Goal: Check status: Check status

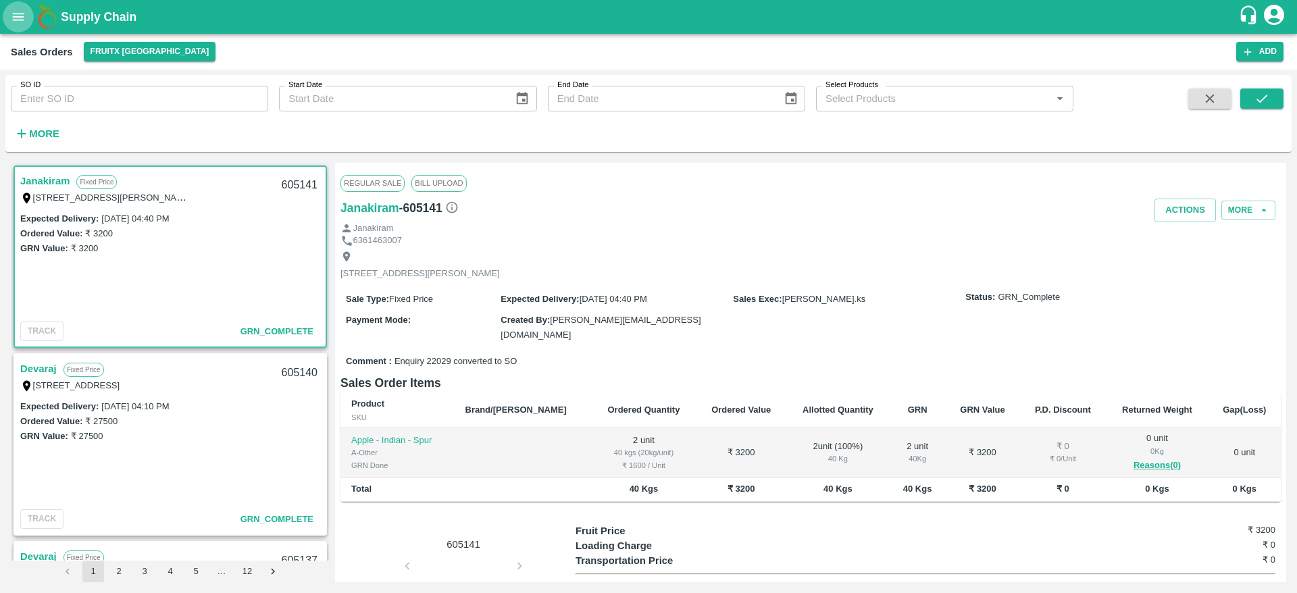
click at [15, 14] on icon "open drawer" at bounding box center [18, 16] width 15 height 15
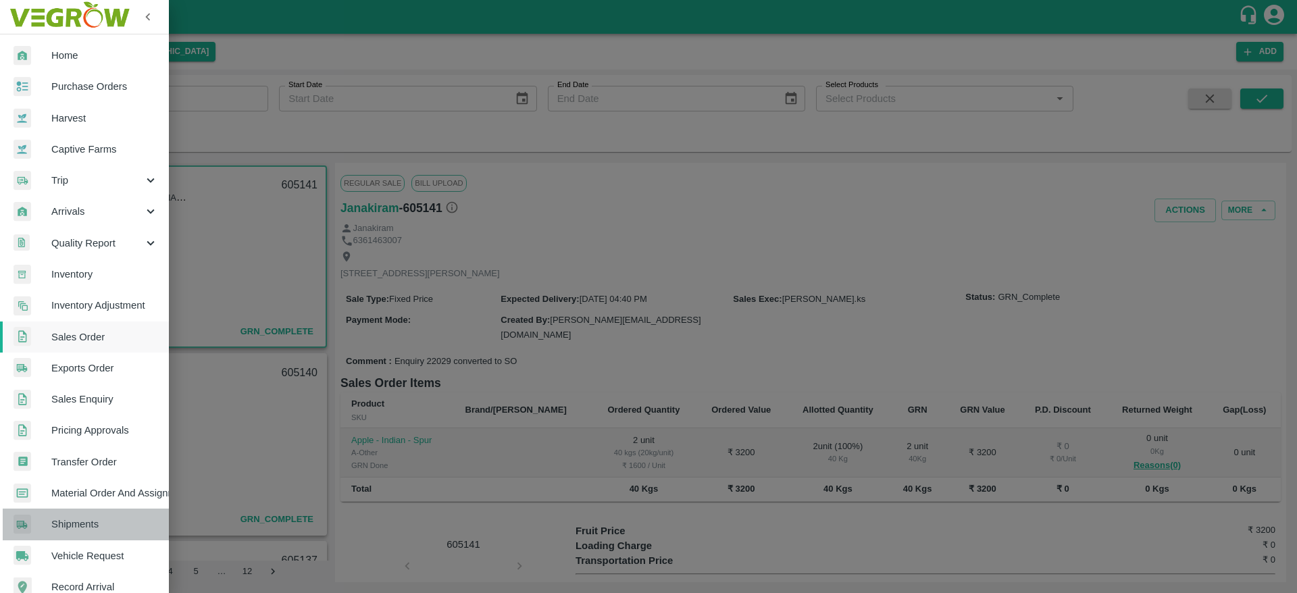
click at [96, 523] on span "Shipments" at bounding box center [104, 524] width 107 height 15
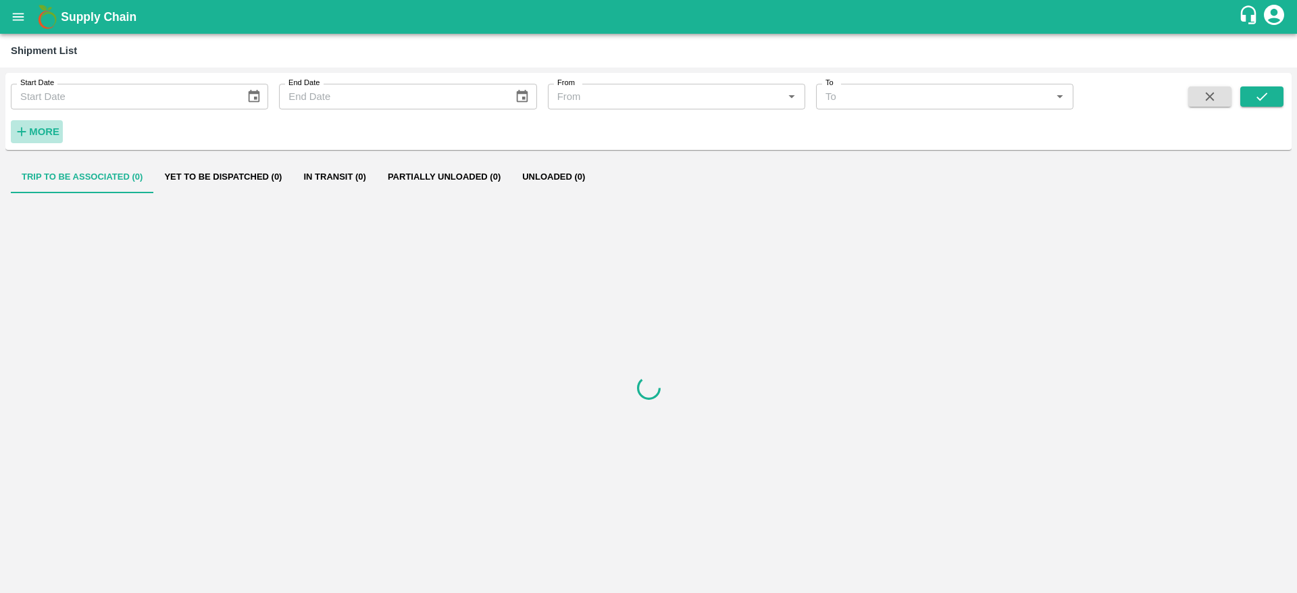
click at [52, 130] on strong "More" at bounding box center [44, 131] width 30 height 11
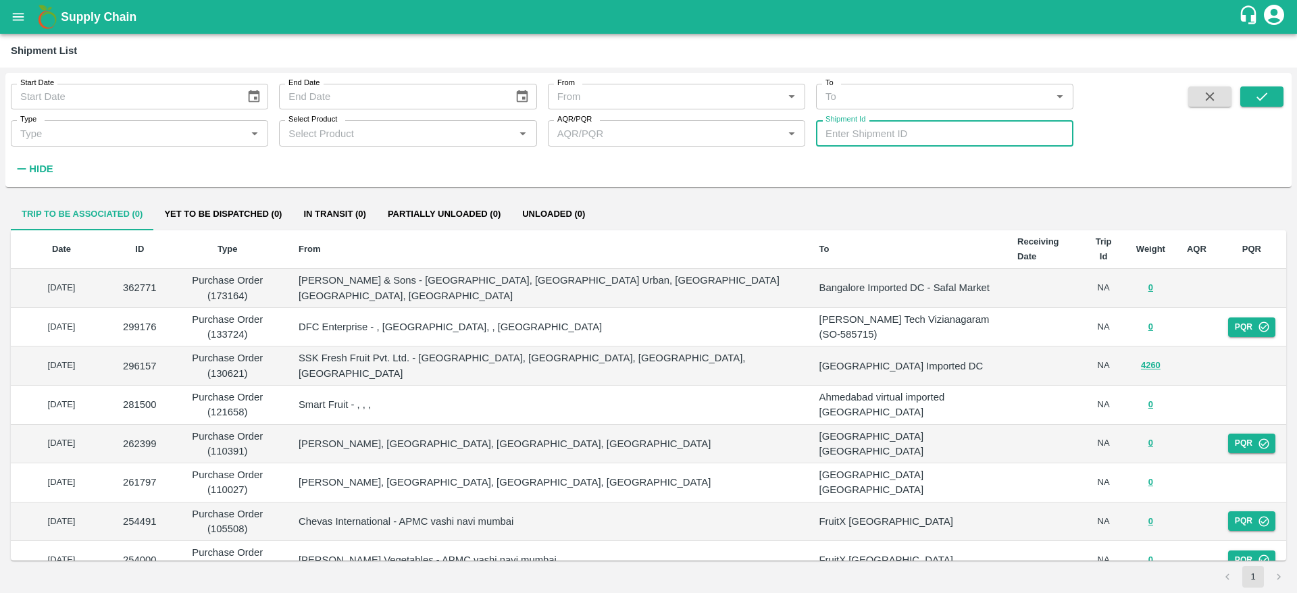
click at [855, 143] on input "Shipment Id" at bounding box center [944, 133] width 257 height 26
paste input "350474"
type input "350474"
click at [1259, 93] on icon "submit" at bounding box center [1262, 96] width 15 height 15
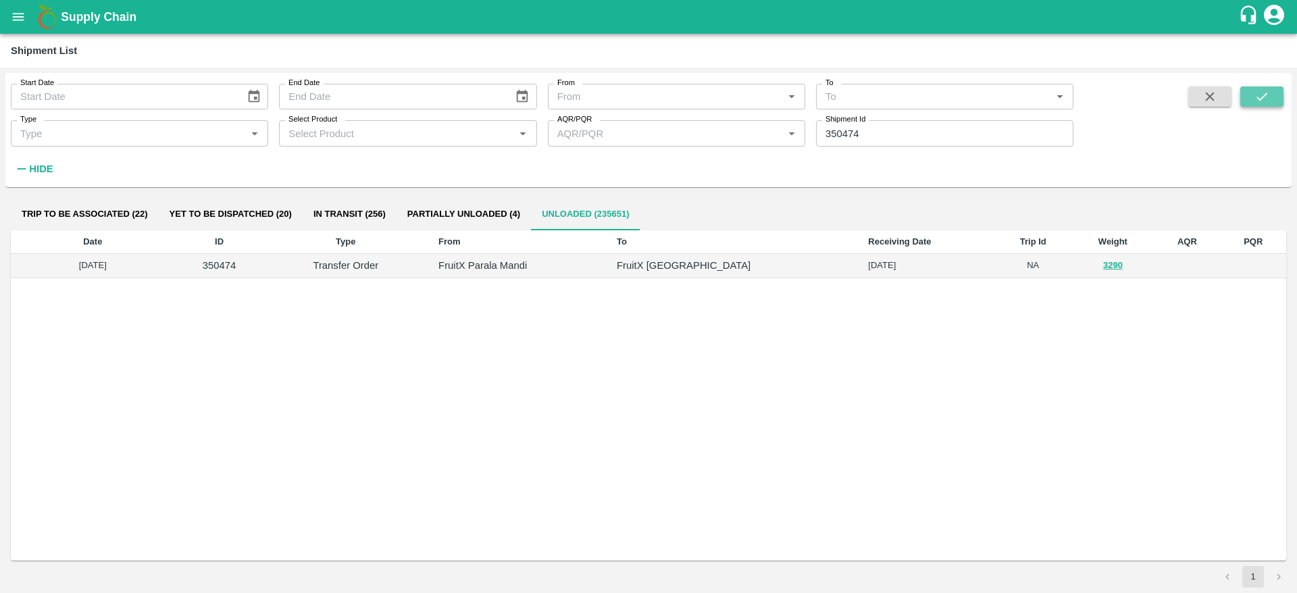
click at [1261, 97] on icon "submit" at bounding box center [1262, 96] width 15 height 15
click at [1103, 264] on button "3290" at bounding box center [1113, 266] width 20 height 16
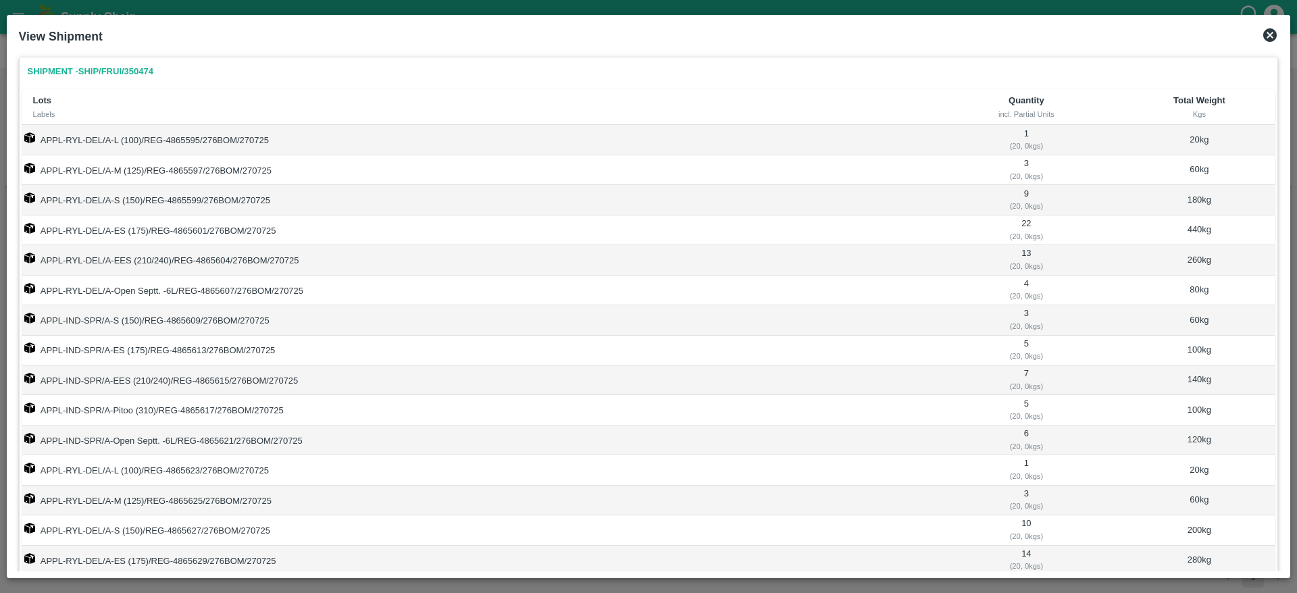
click at [1270, 35] on icon at bounding box center [1270, 35] width 16 height 16
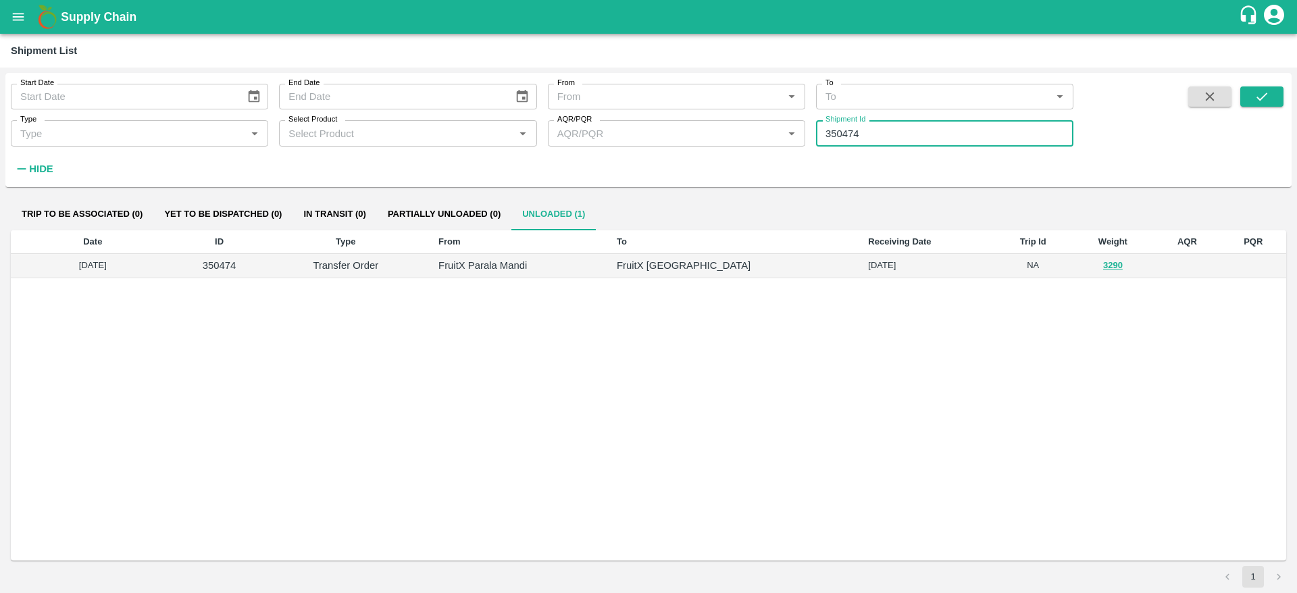
click at [847, 134] on input "350474" at bounding box center [944, 133] width 257 height 26
paste input "text"
click at [1261, 96] on icon "submit" at bounding box center [1262, 96] width 15 height 15
click at [1103, 262] on button "3000" at bounding box center [1113, 266] width 20 height 16
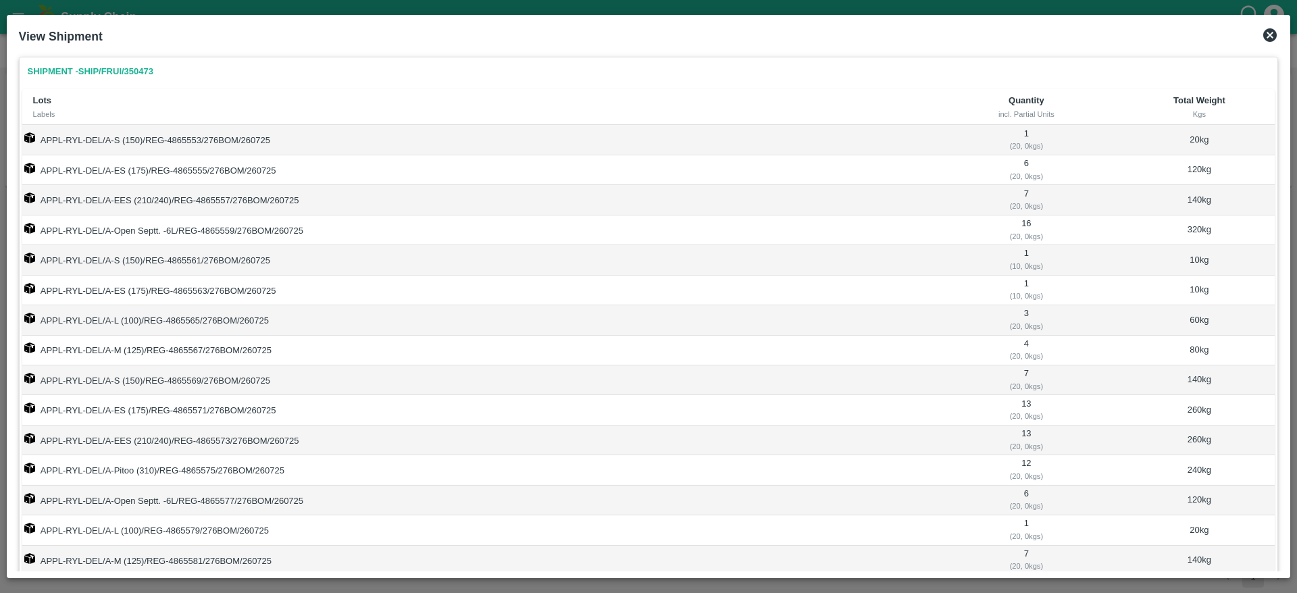
click at [1270, 32] on icon at bounding box center [1270, 35] width 14 height 14
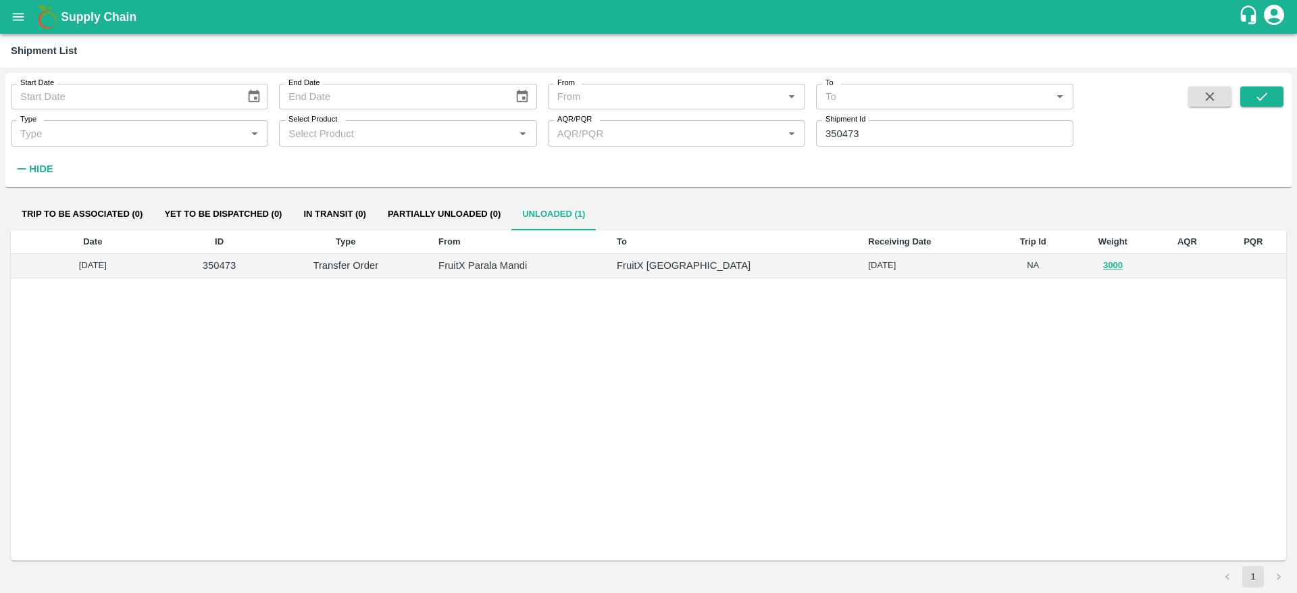
click at [863, 132] on input "350473" at bounding box center [944, 133] width 257 height 26
paste input "text"
click at [1263, 101] on icon "submit" at bounding box center [1262, 96] width 15 height 15
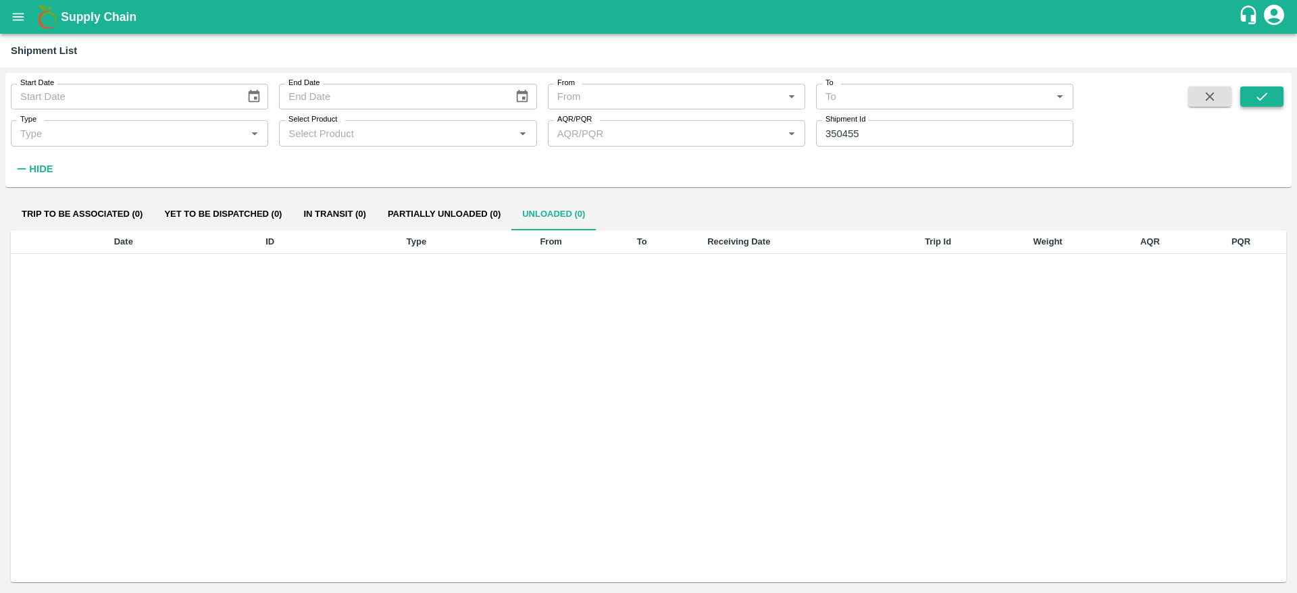
click at [1263, 101] on icon "submit" at bounding box center [1262, 96] width 15 height 15
click at [903, 141] on input "350455" at bounding box center [944, 133] width 257 height 26
paste input "text"
type input "350471"
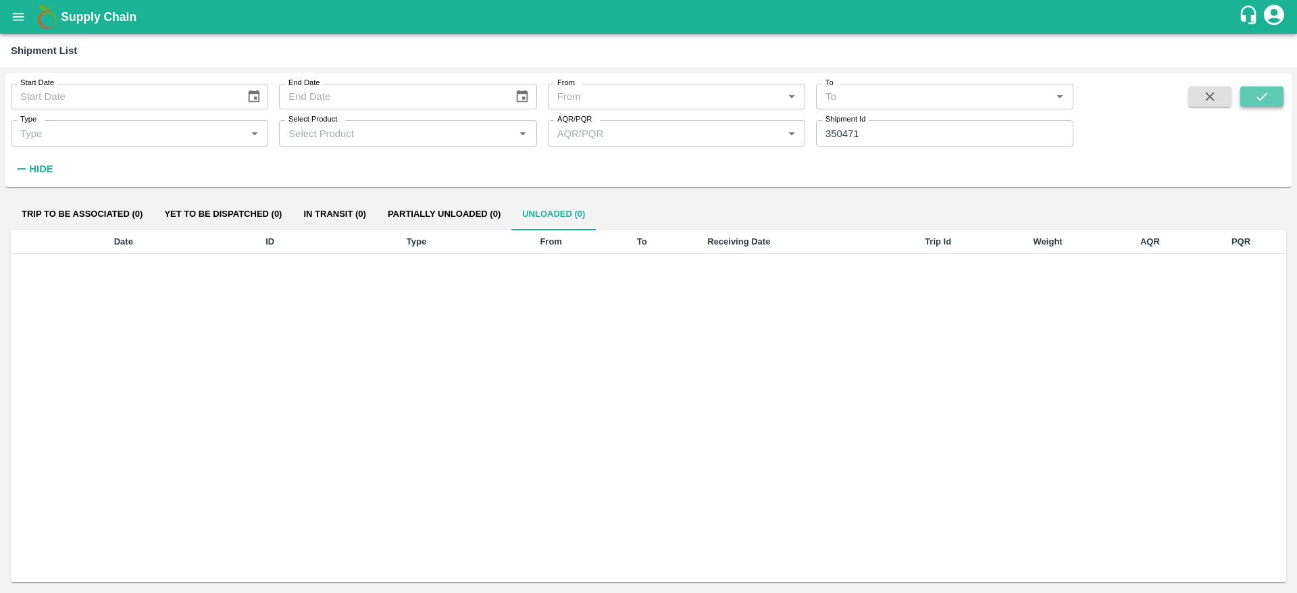
click at [1264, 102] on icon "submit" at bounding box center [1262, 96] width 15 height 15
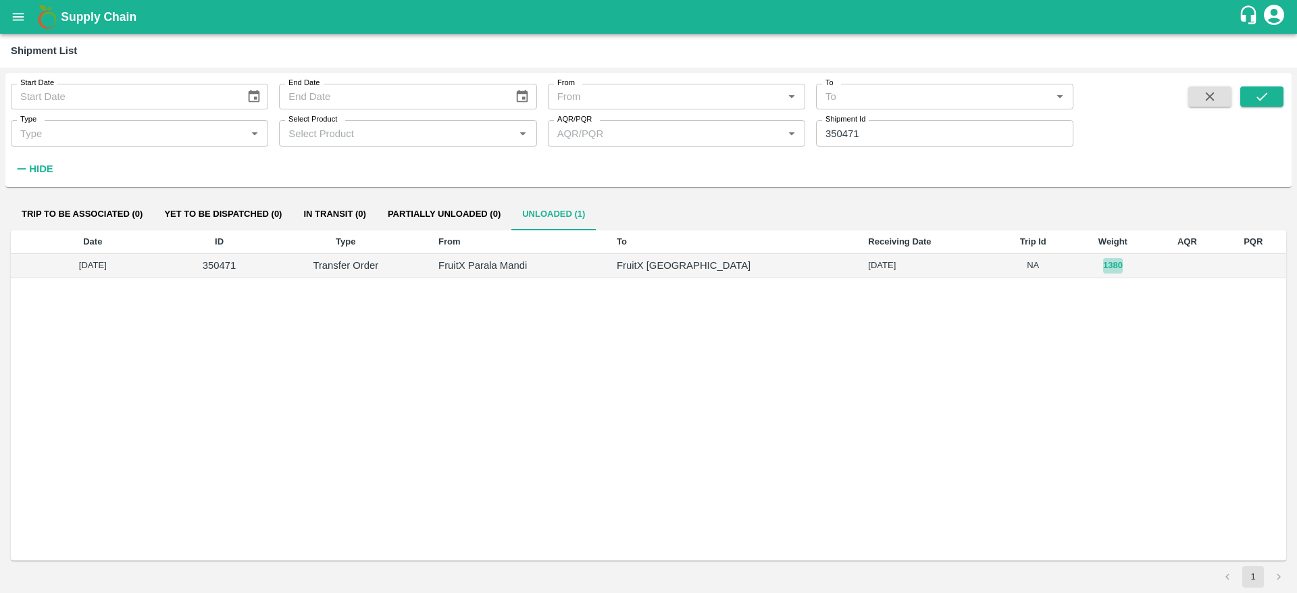
click at [1103, 268] on button "1380" at bounding box center [1113, 266] width 20 height 16
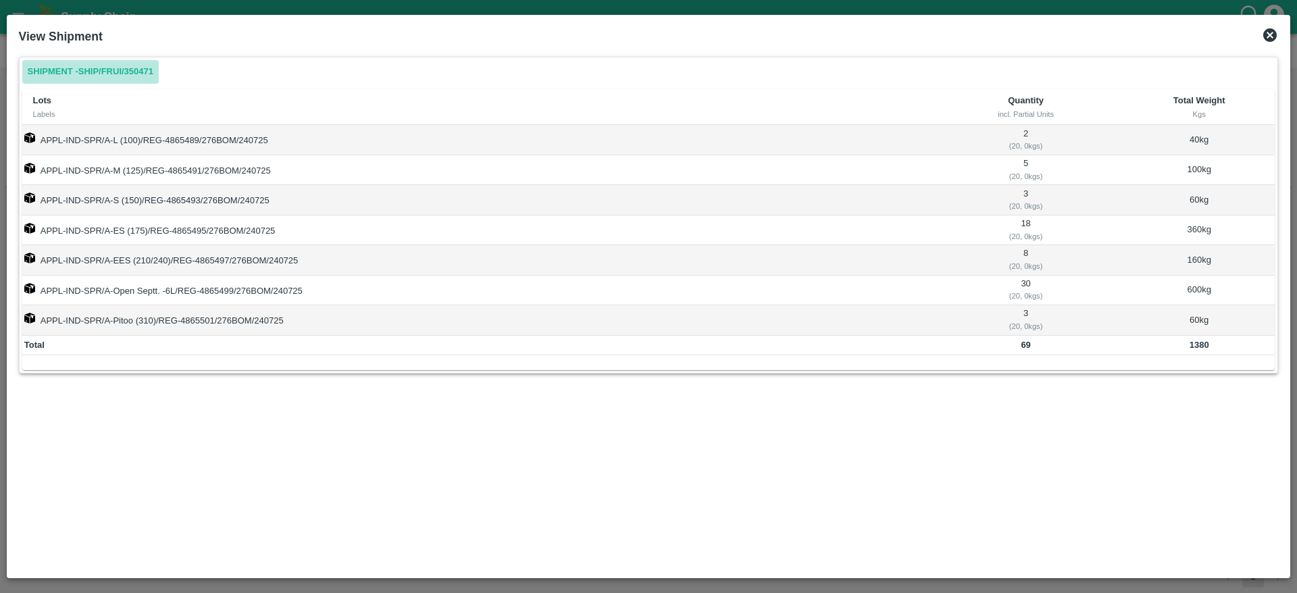
click at [147, 71] on link "Shipment - SHIP/FRUI/350471" at bounding box center [90, 72] width 136 height 24
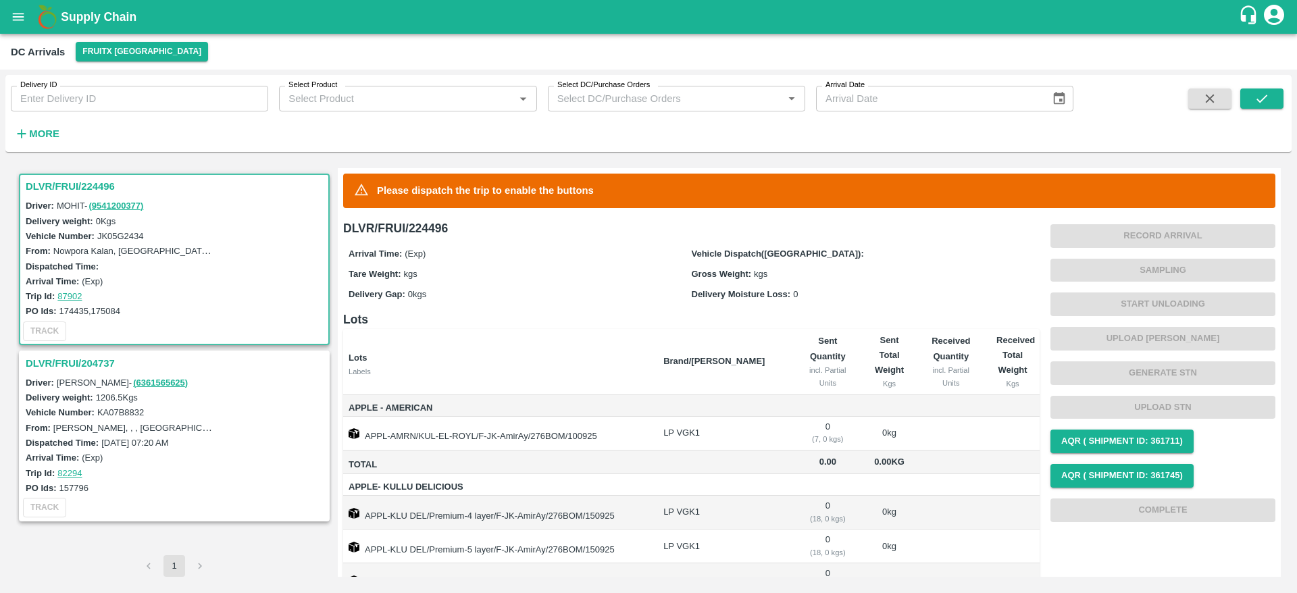
click at [355, 99] on input "Select Product" at bounding box center [396, 99] width 227 height 18
type input "s"
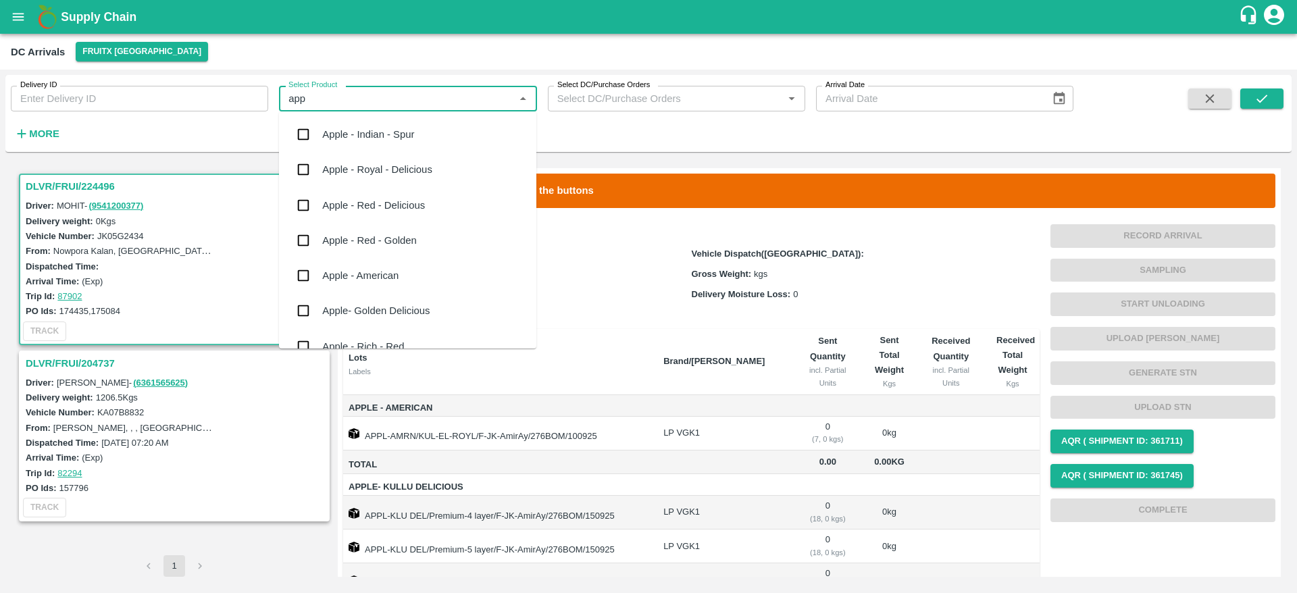
type input "appl"
click at [308, 136] on input "checkbox" at bounding box center [303, 134] width 27 height 27
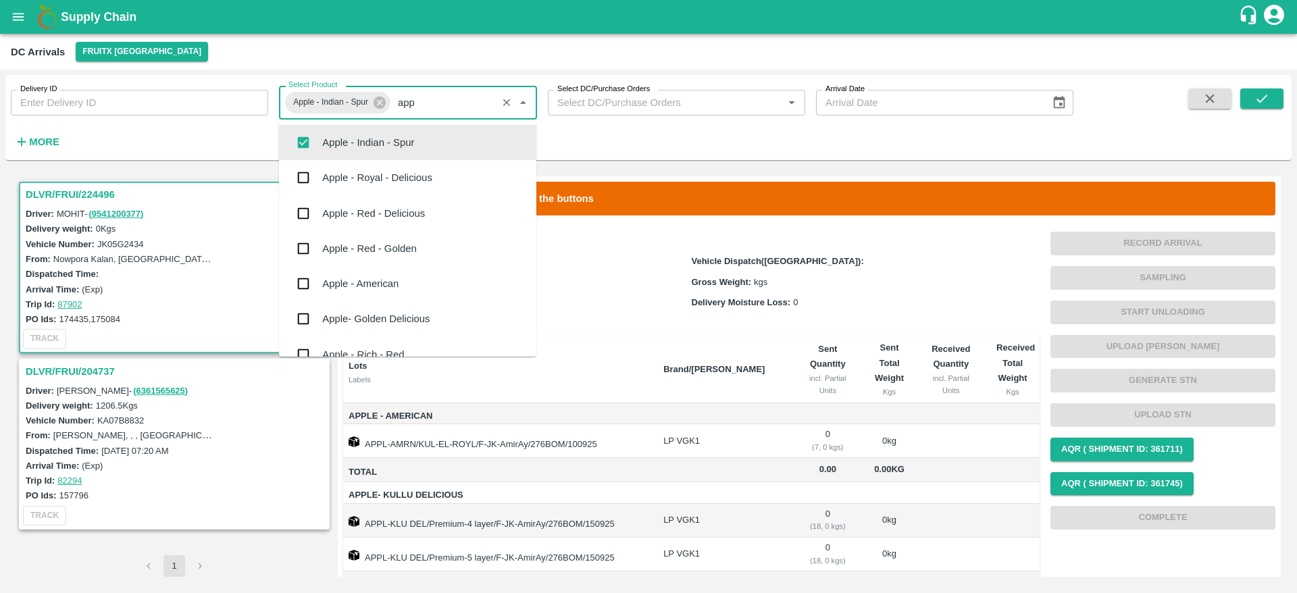
type input "appl"
click at [314, 180] on input "checkbox" at bounding box center [303, 177] width 27 height 27
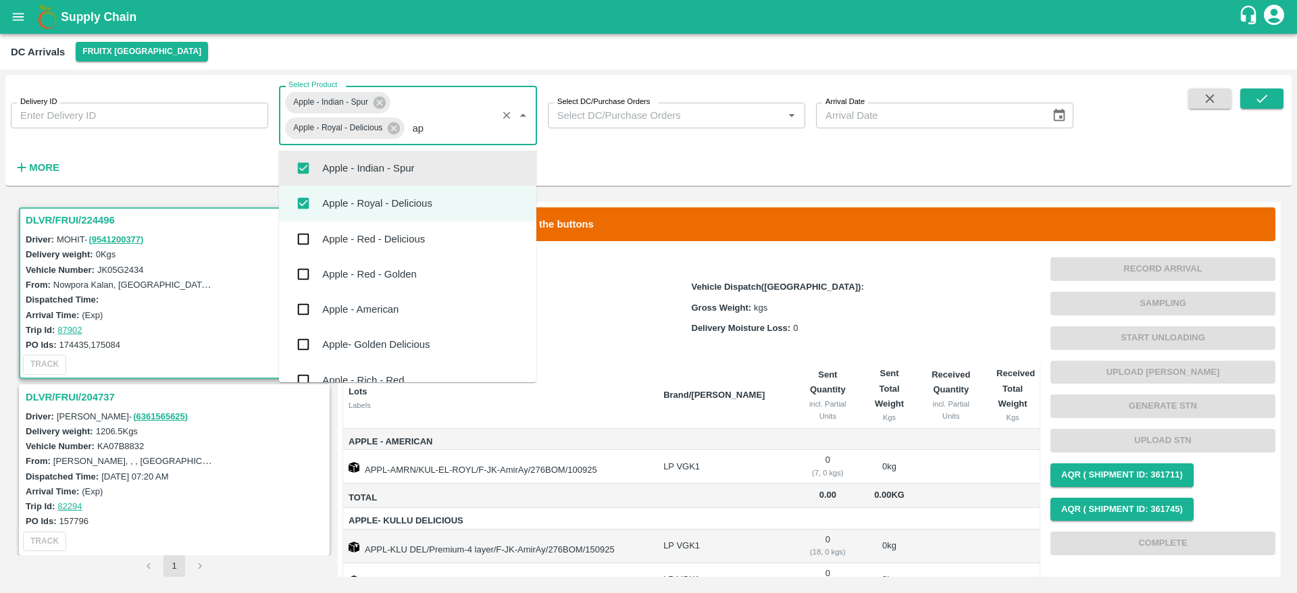
type input "app"
click at [397, 232] on div "Apple - Red - Delicious" at bounding box center [373, 239] width 103 height 15
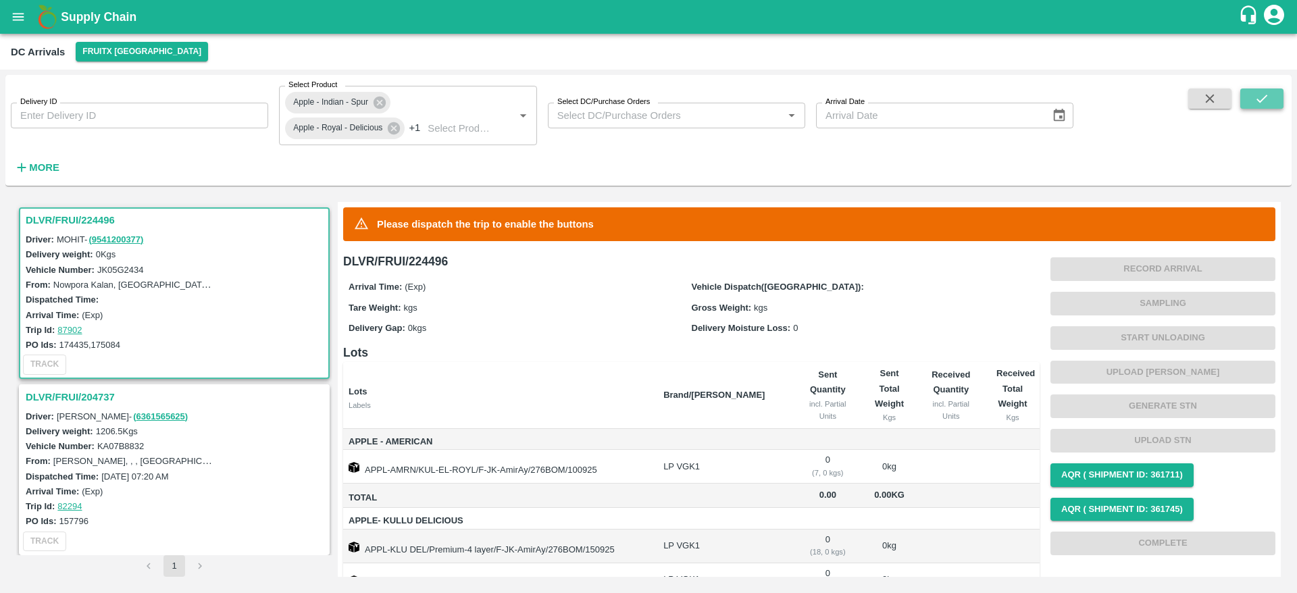
click at [1259, 101] on icon "submit" at bounding box center [1262, 99] width 11 height 8
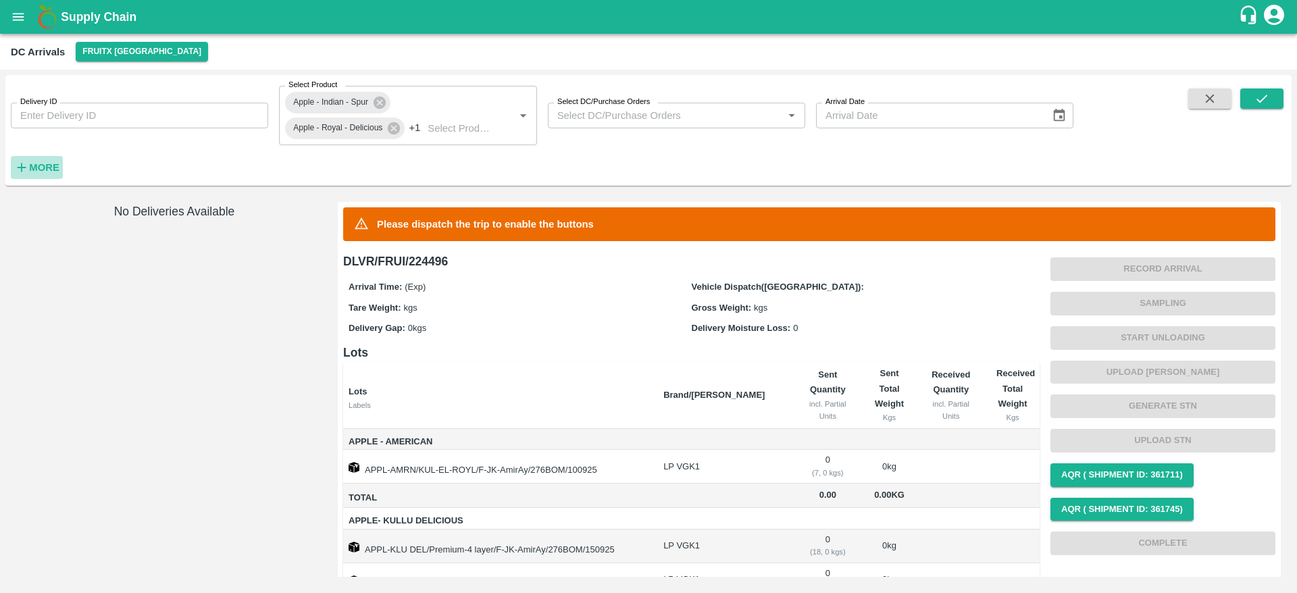
click at [32, 170] on strong "More" at bounding box center [44, 167] width 30 height 11
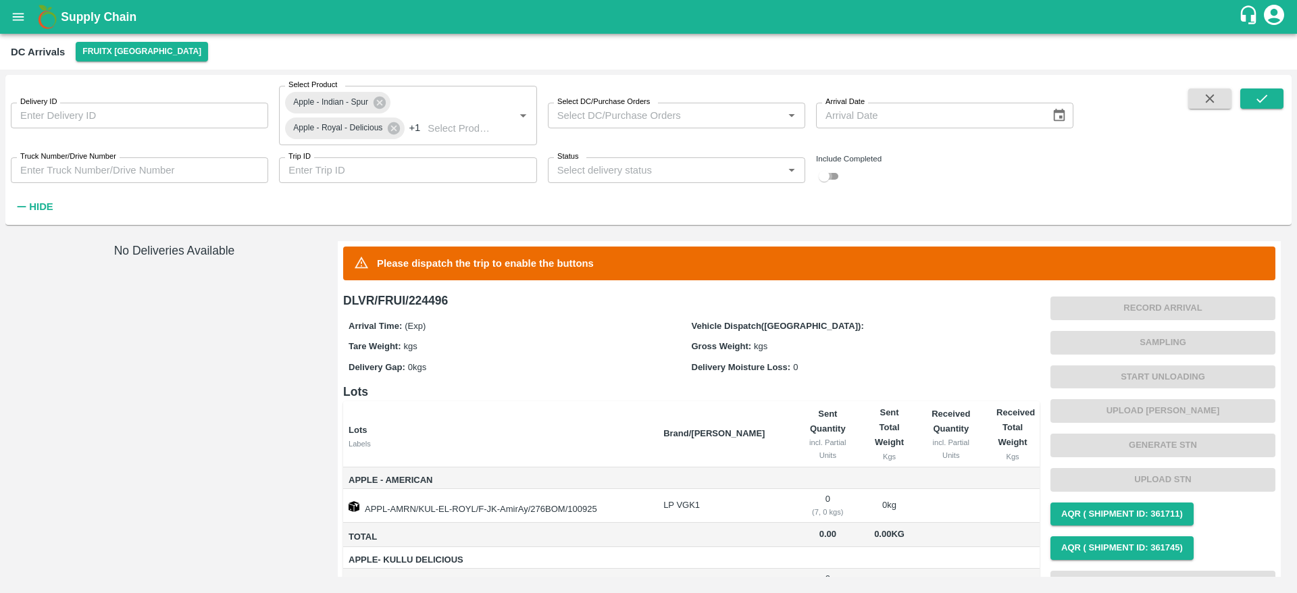
click at [831, 172] on input "checkbox" at bounding box center [824, 176] width 49 height 16
checkbox input "true"
click at [1257, 105] on icon "submit" at bounding box center [1262, 98] width 15 height 15
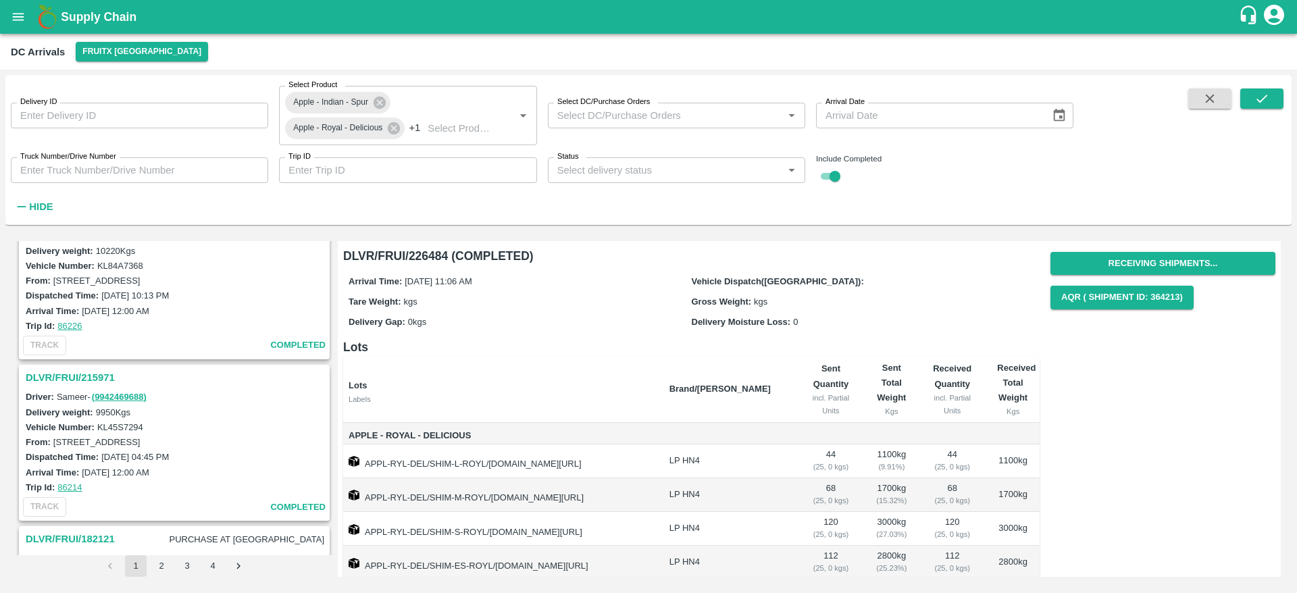
scroll to position [2361, 0]
click at [95, 368] on div "DLVR/FRUI/215971" at bounding box center [174, 379] width 308 height 23
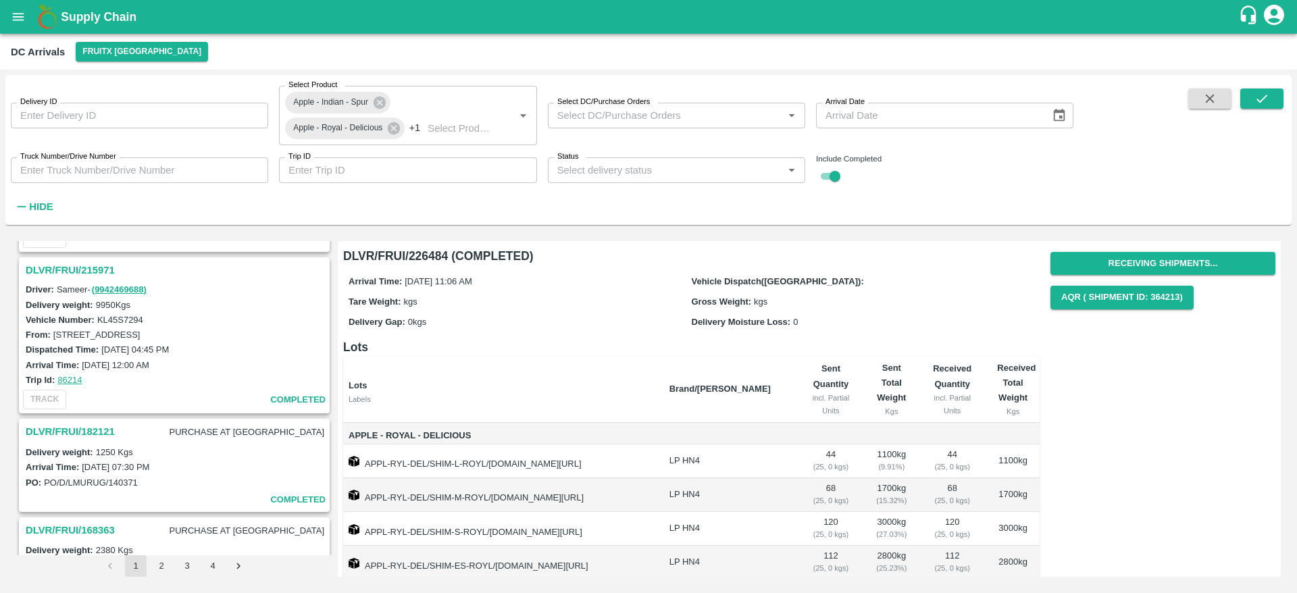
scroll to position [2471, 0]
click at [84, 428] on h3 "DLVR/FRUI/182121" at bounding box center [70, 431] width 89 height 18
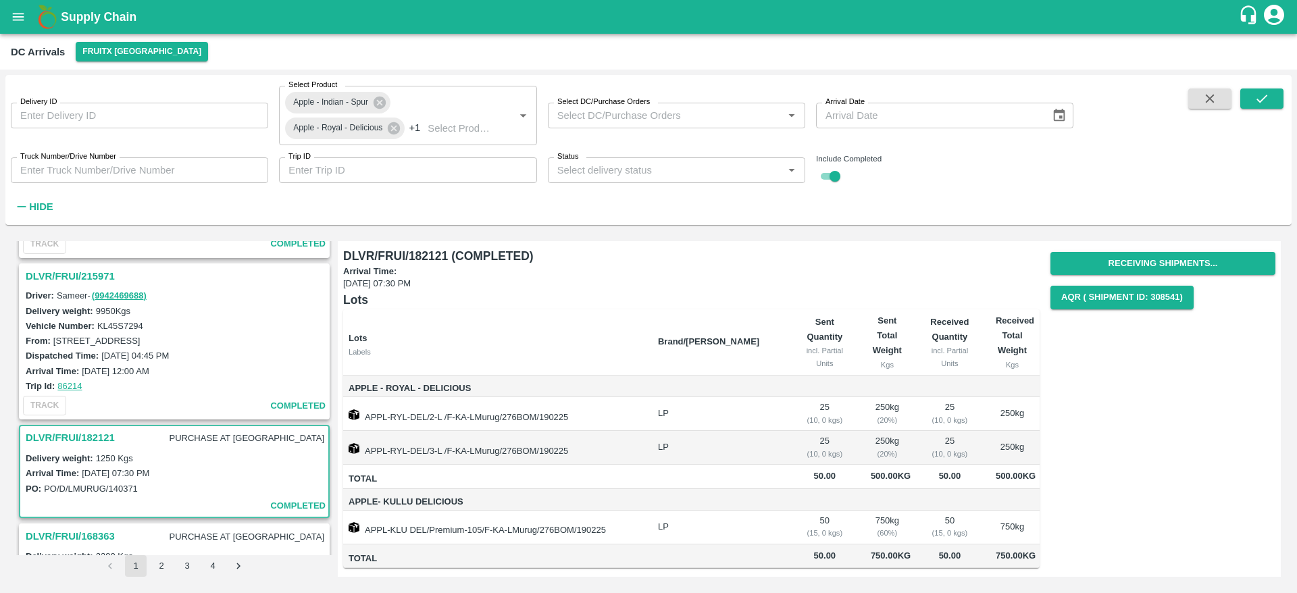
scroll to position [2463, 0]
click at [91, 278] on h3 "DLVR/FRUI/215971" at bounding box center [176, 277] width 301 height 18
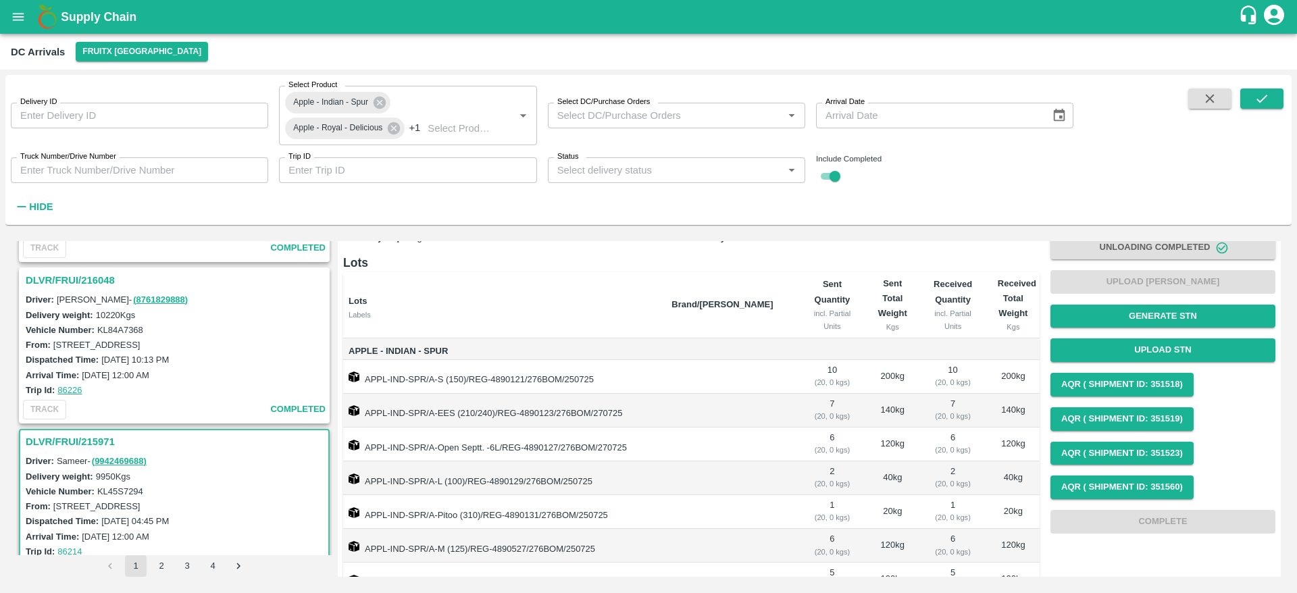
scroll to position [2274, 0]
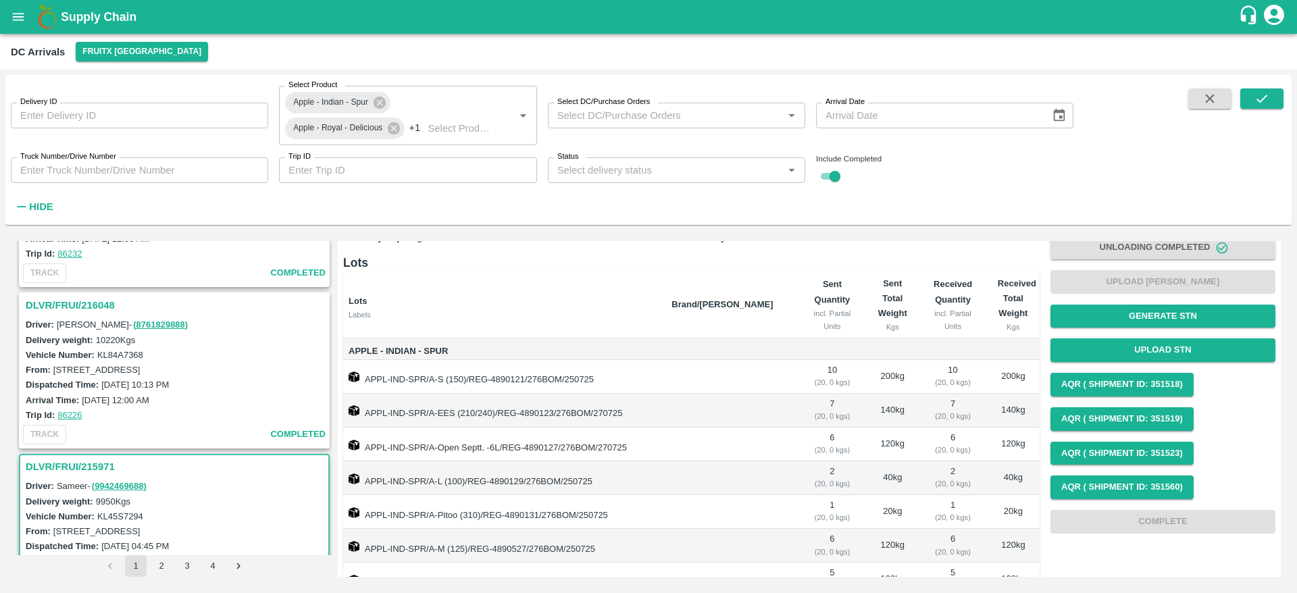
click at [85, 303] on h3 "DLVR/FRUI/216048" at bounding box center [176, 306] width 301 height 18
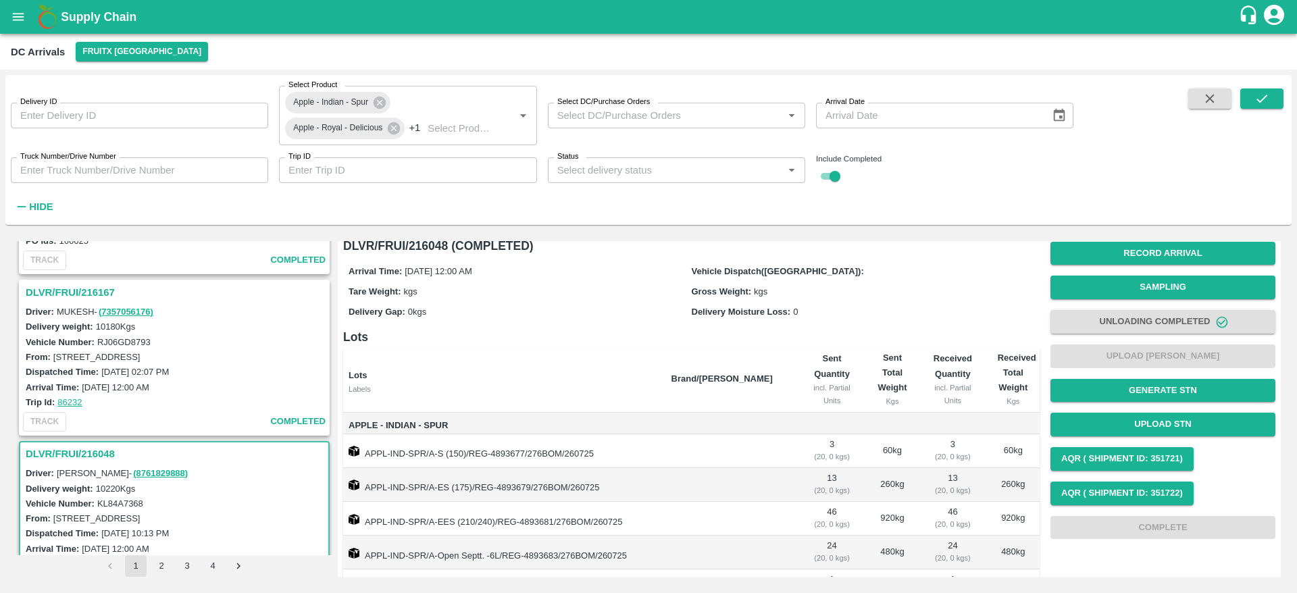
scroll to position [2124, 0]
click at [74, 297] on h3 "DLVR/FRUI/216167" at bounding box center [176, 293] width 301 height 18
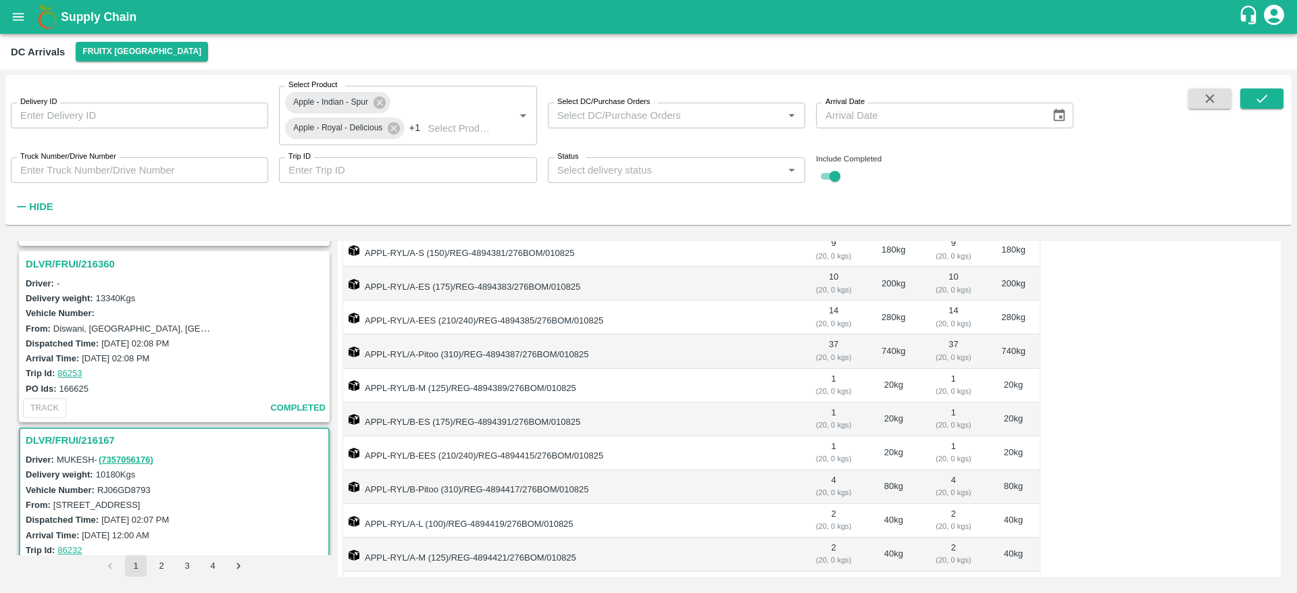
scroll to position [1974, 0]
click at [86, 262] on h3 "DLVR/FRUI/216360" at bounding box center [176, 267] width 301 height 18
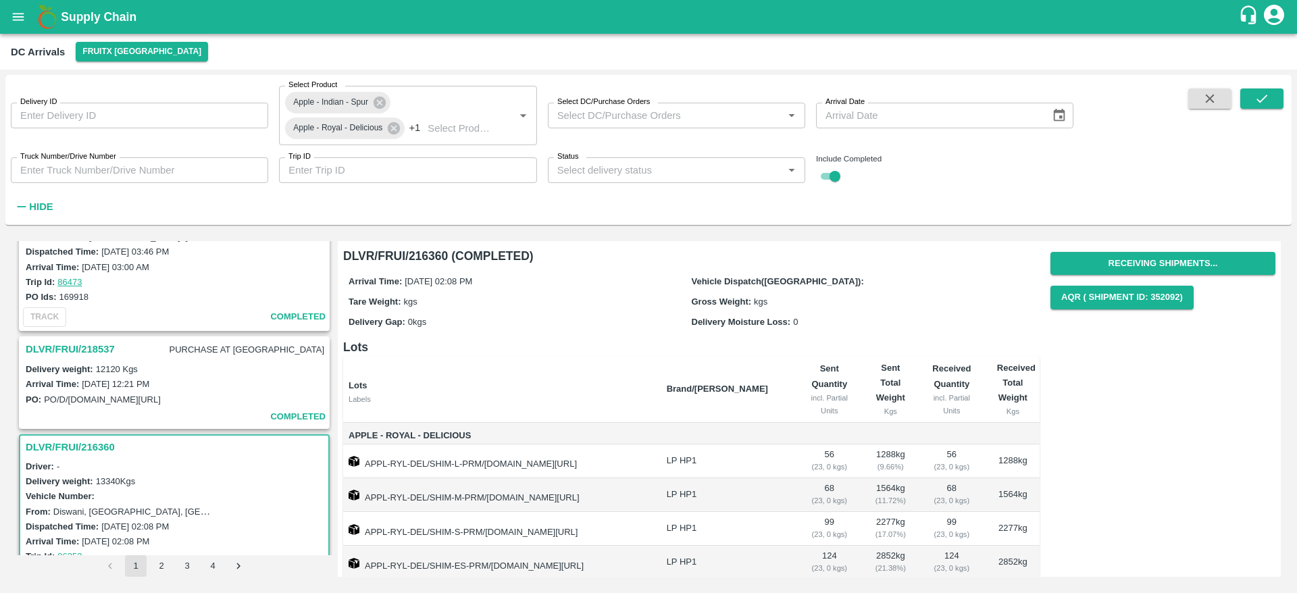
scroll to position [1793, 0]
click at [103, 342] on h3 "DLVR/FRUI/218537" at bounding box center [70, 351] width 89 height 18
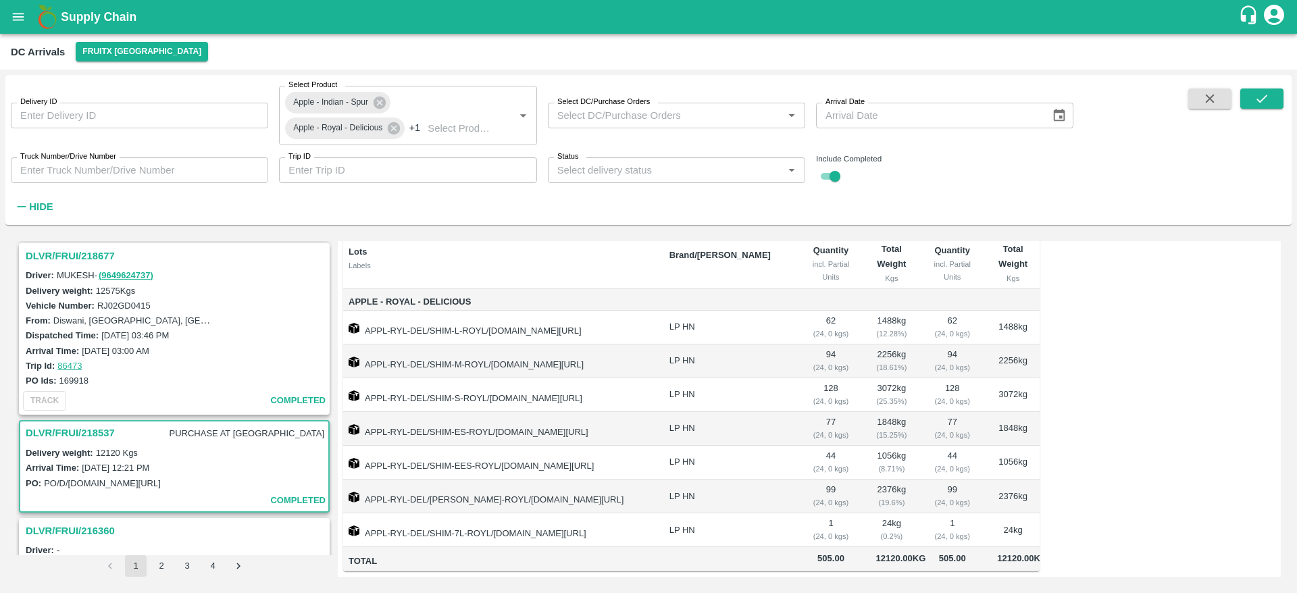
scroll to position [1709, 0]
click at [89, 253] on h3 "DLVR/FRUI/218677" at bounding box center [176, 258] width 301 height 18
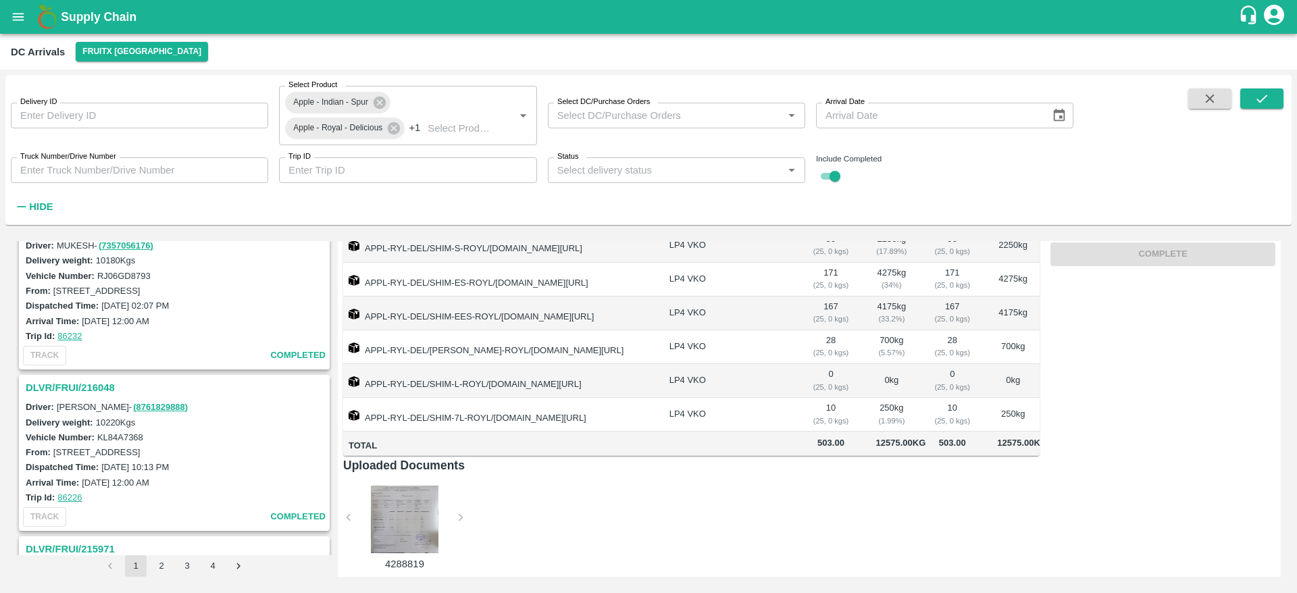
scroll to position [2193, 0]
click at [81, 382] on h3 "DLVR/FRUI/216048" at bounding box center [176, 386] width 301 height 18
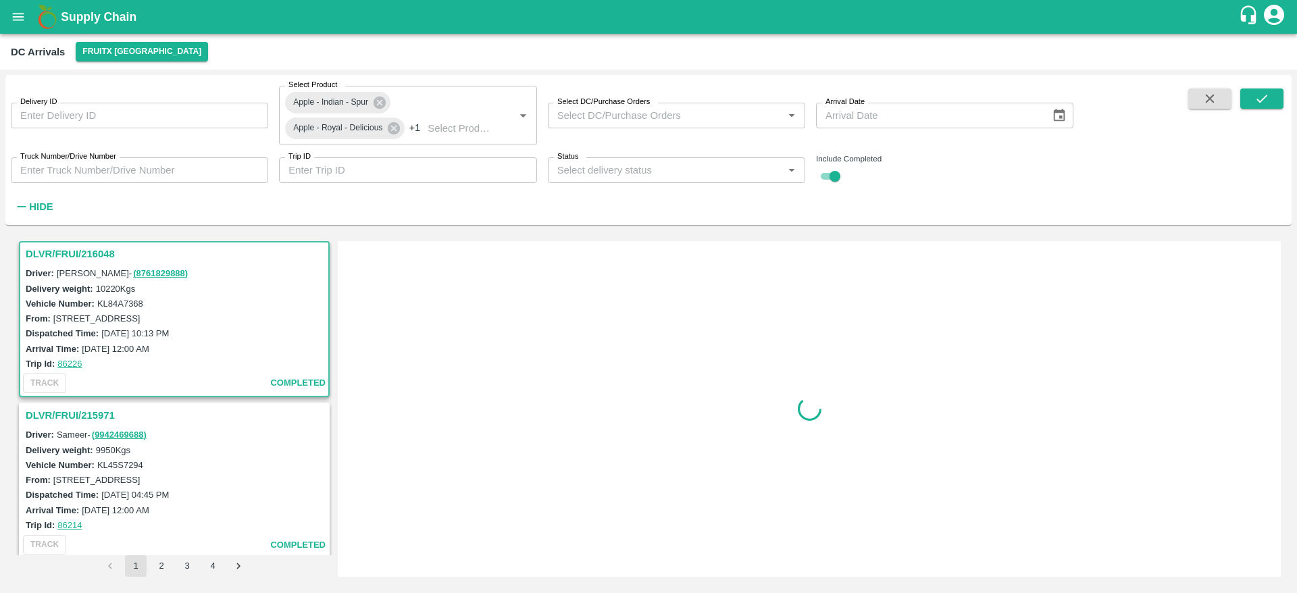
scroll to position [2326, 0]
click at [92, 407] on h3 "DLVR/FRUI/215971" at bounding box center [176, 415] width 301 height 18
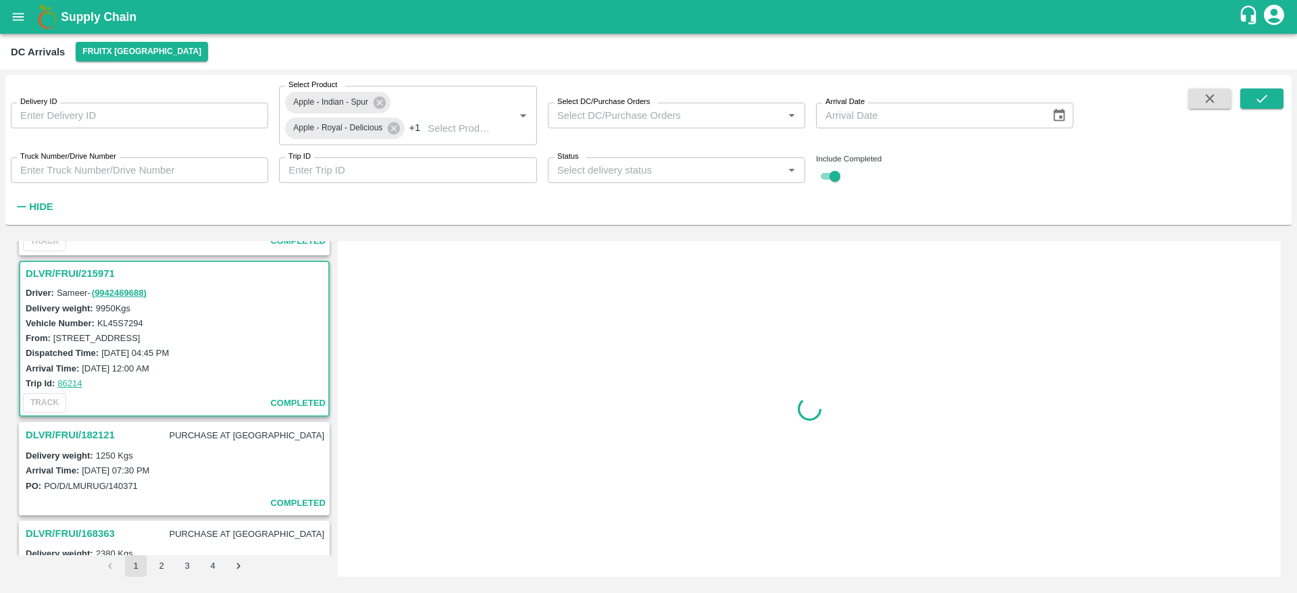
scroll to position [2487, 0]
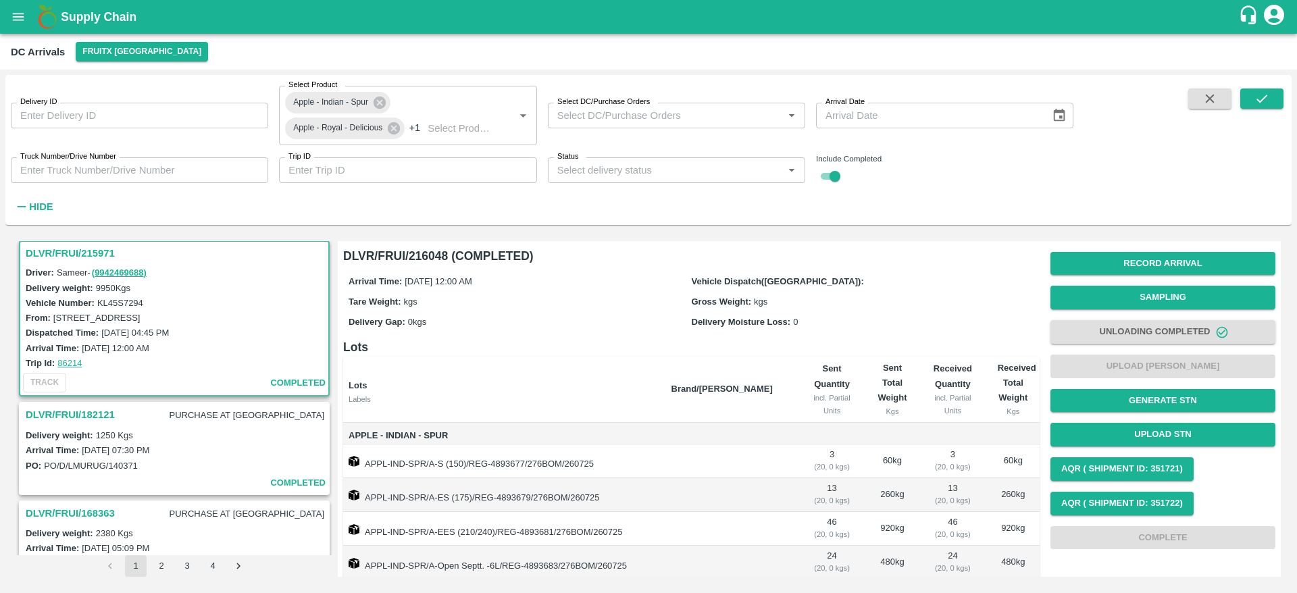
click at [92, 407] on h3 "DLVR/FRUI/182121" at bounding box center [70, 415] width 89 height 18
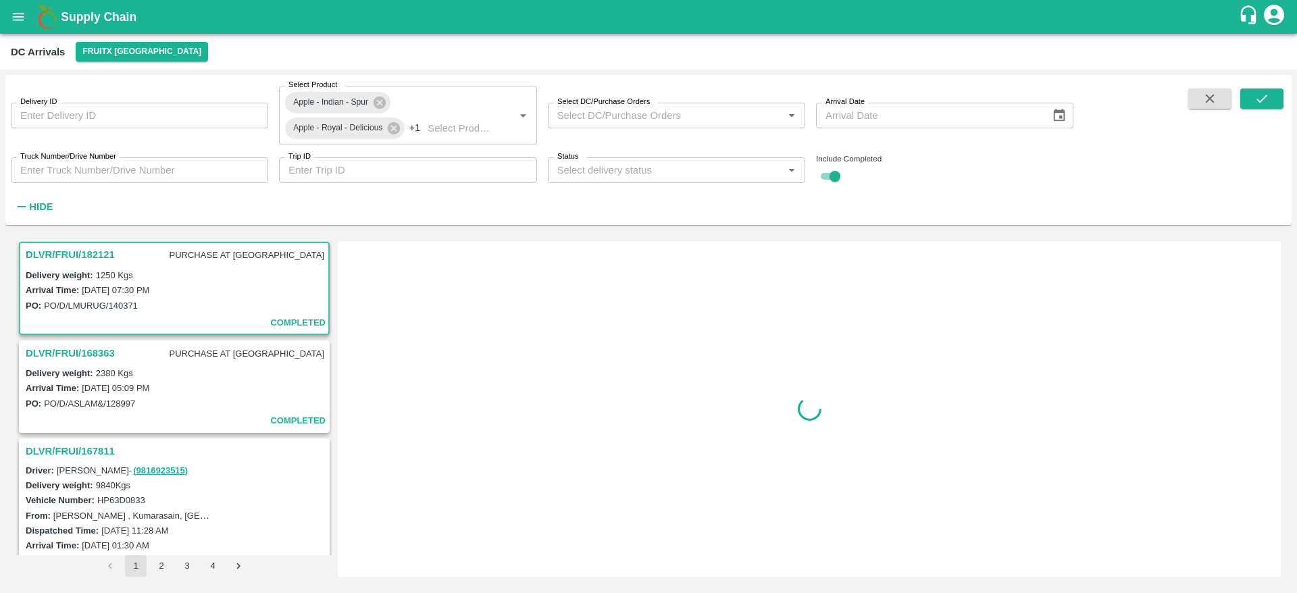
scroll to position [2649, 0]
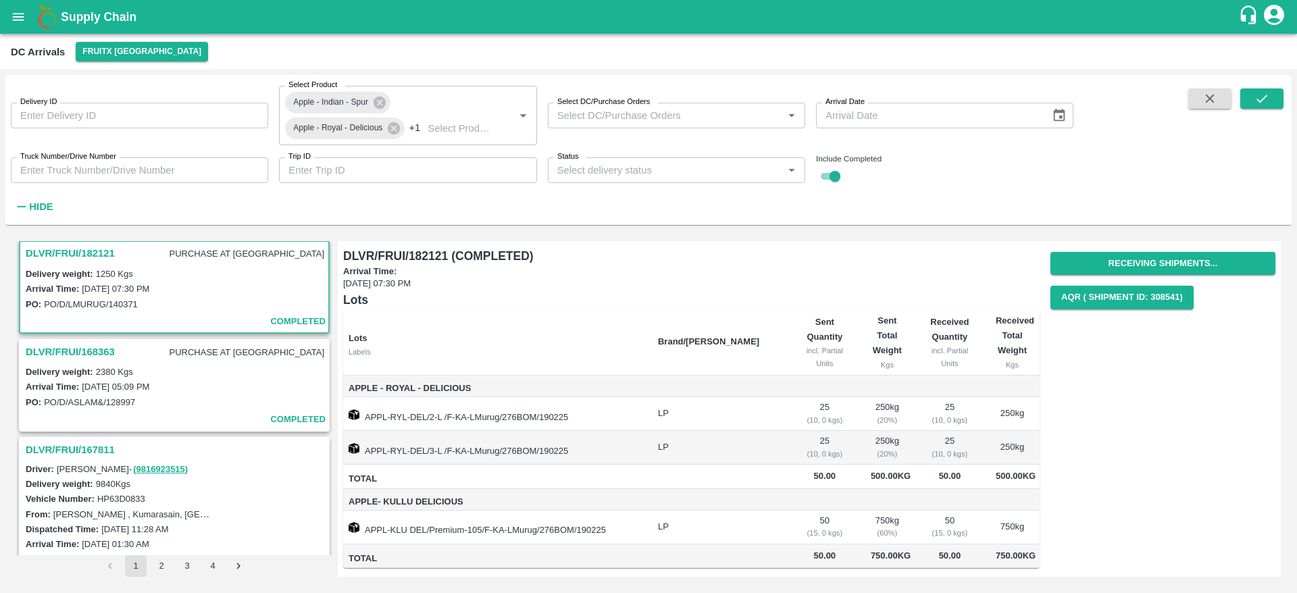
click at [93, 346] on h3 "DLVR/FRUI/168363" at bounding box center [70, 352] width 89 height 18
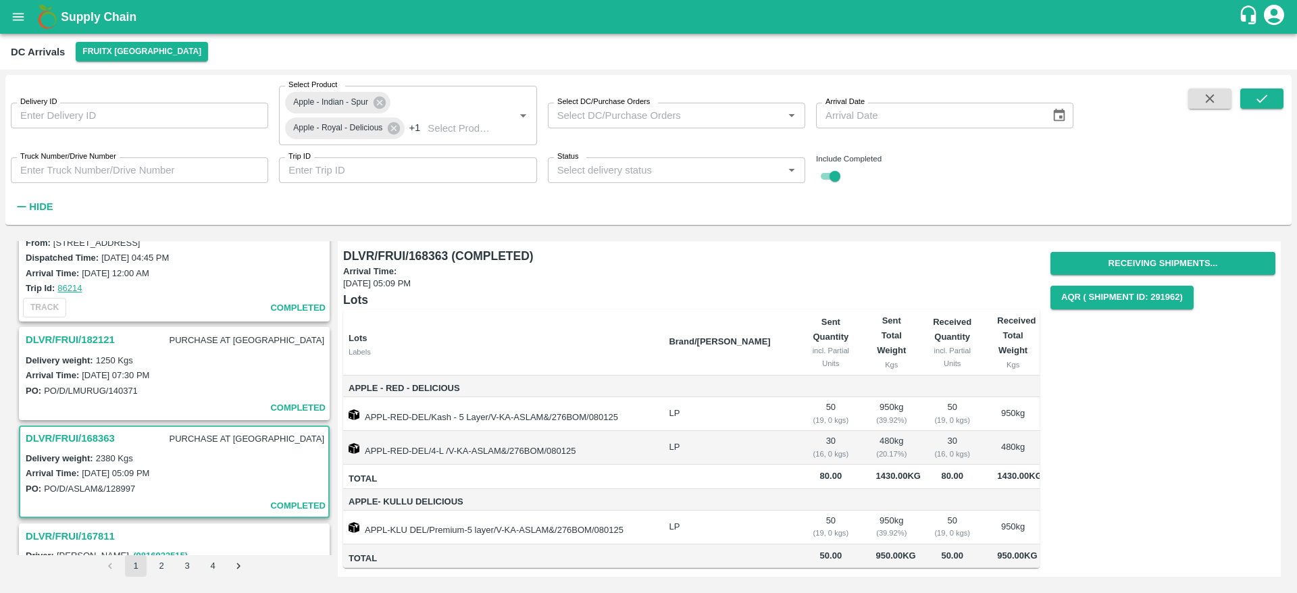
scroll to position [2561, 0]
click at [89, 341] on h3 "DLVR/FRUI/182121" at bounding box center [70, 341] width 89 height 18
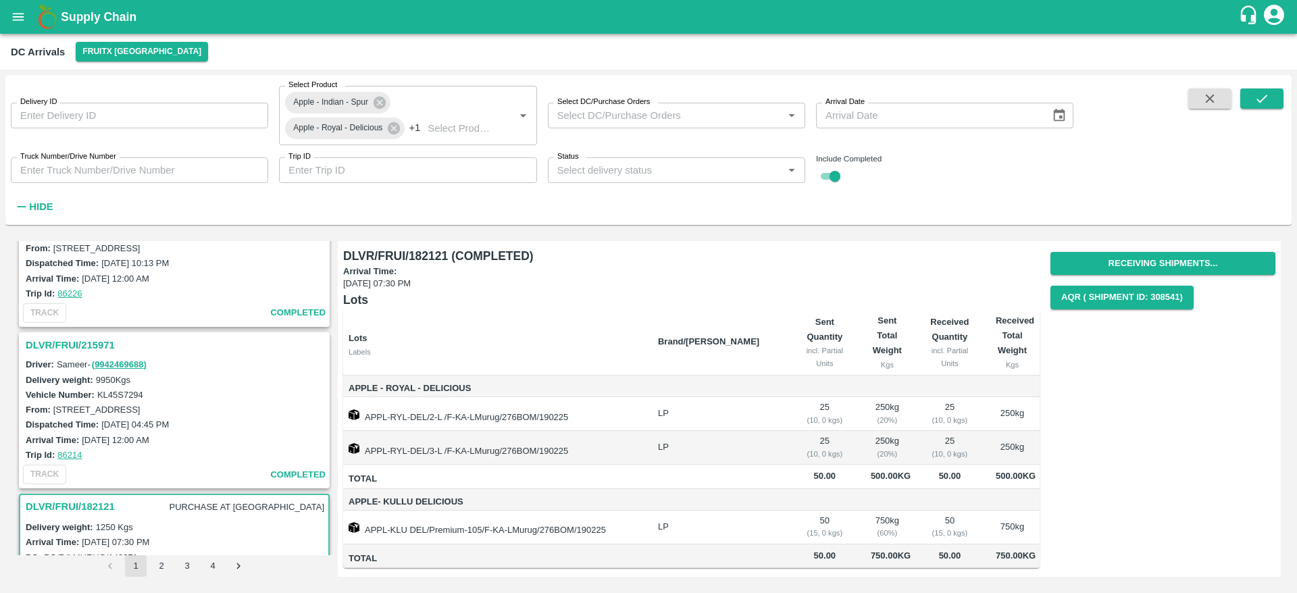
click at [85, 343] on h3 "DLVR/FRUI/215971" at bounding box center [176, 345] width 301 height 18
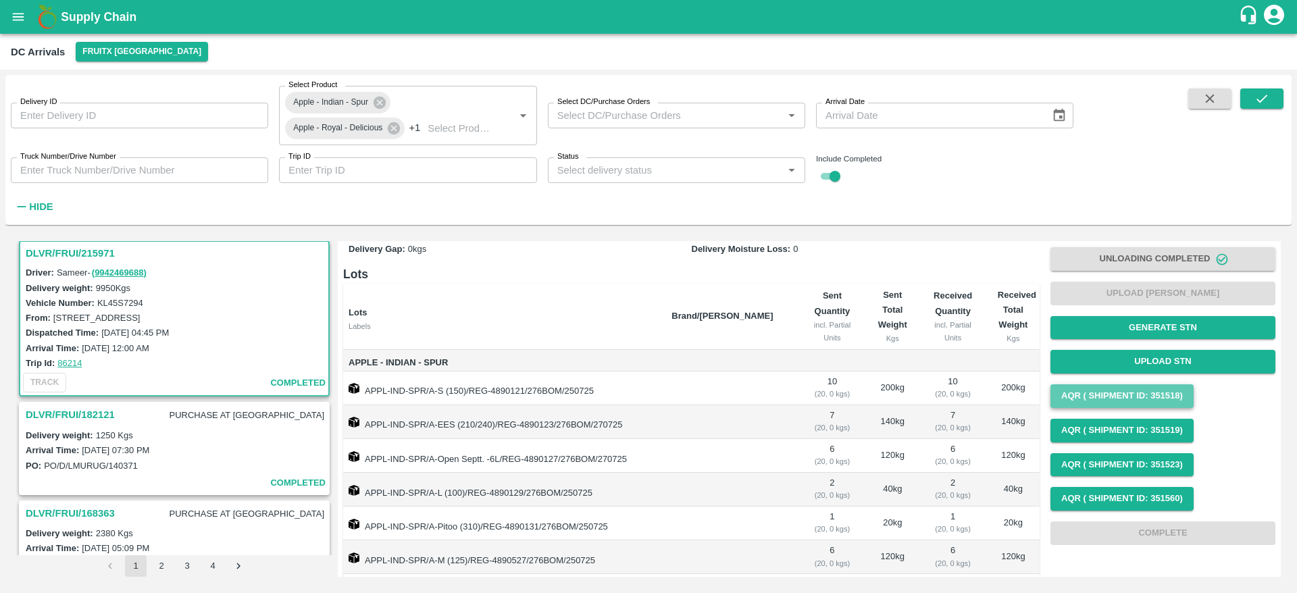
click at [1157, 401] on button "AQR ( Shipment Id: 351518)" at bounding box center [1122, 396] width 143 height 24
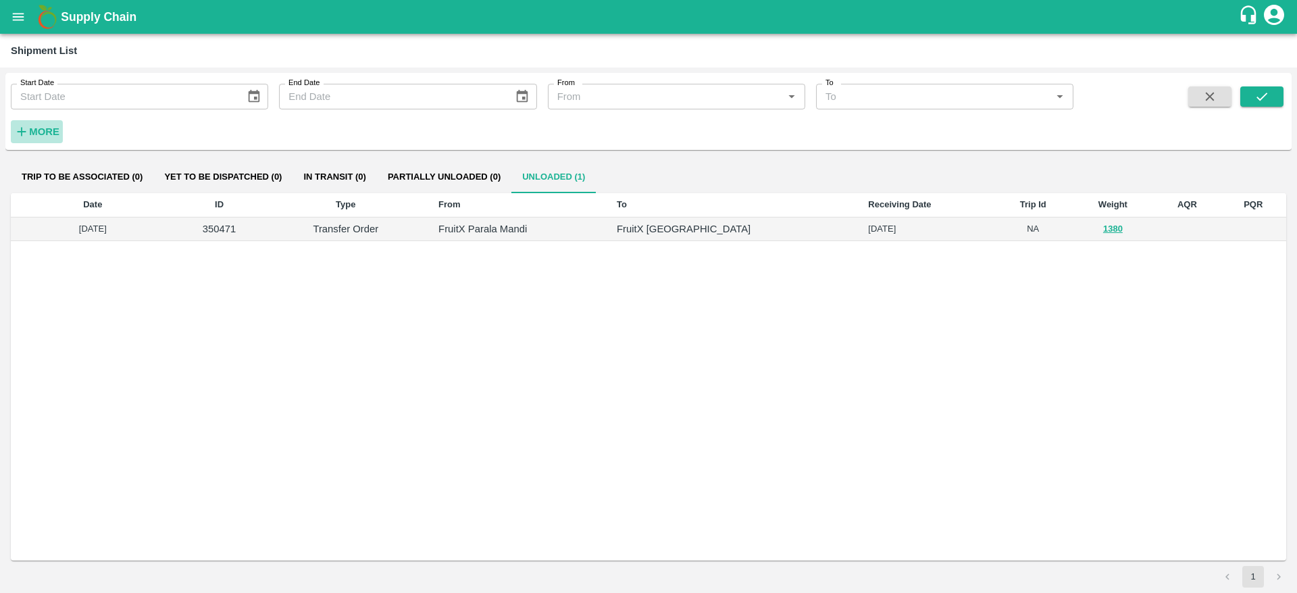
click at [20, 136] on icon "button" at bounding box center [21, 131] width 15 height 15
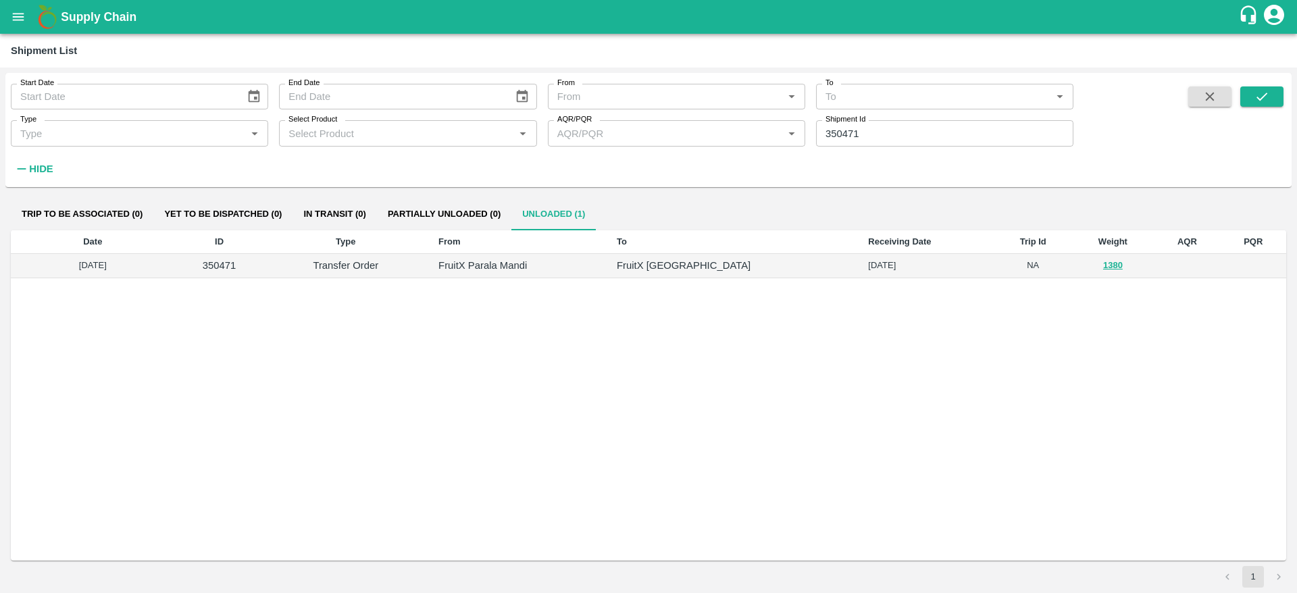
click at [838, 127] on div "Shipment Id 350471 Shipment Id" at bounding box center [944, 133] width 257 height 26
click at [838, 127] on input "350471" at bounding box center [944, 133] width 257 height 26
paste input "text"
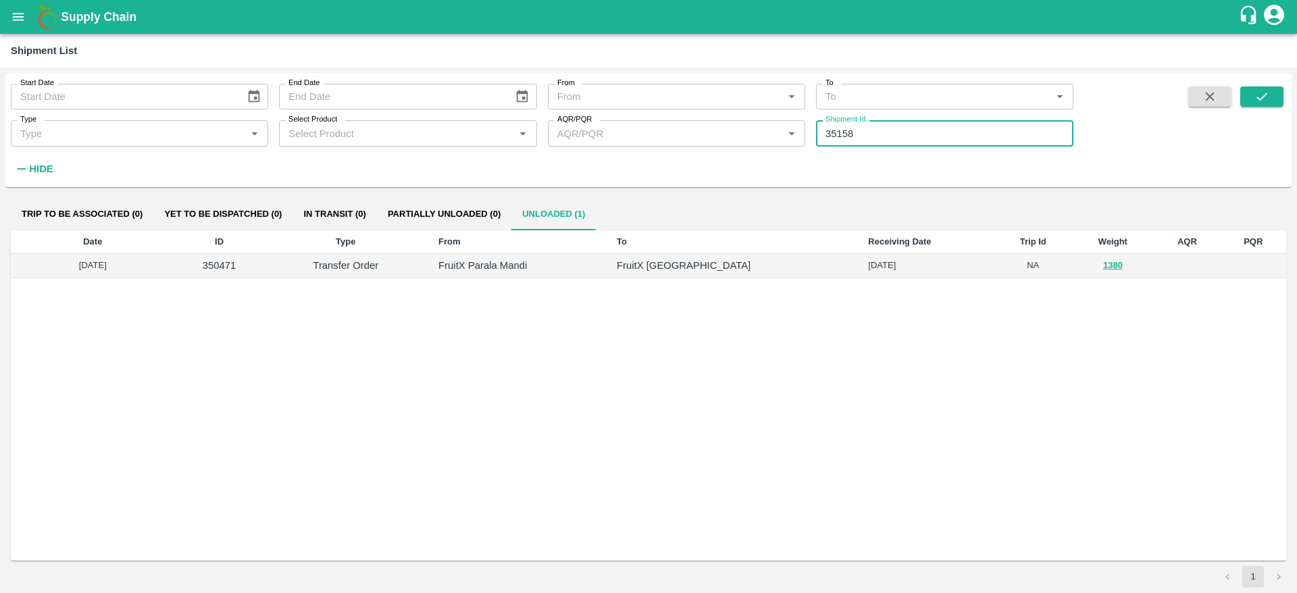
paste input "text"
type input "351582"
click at [1263, 98] on icon "submit" at bounding box center [1262, 97] width 11 height 8
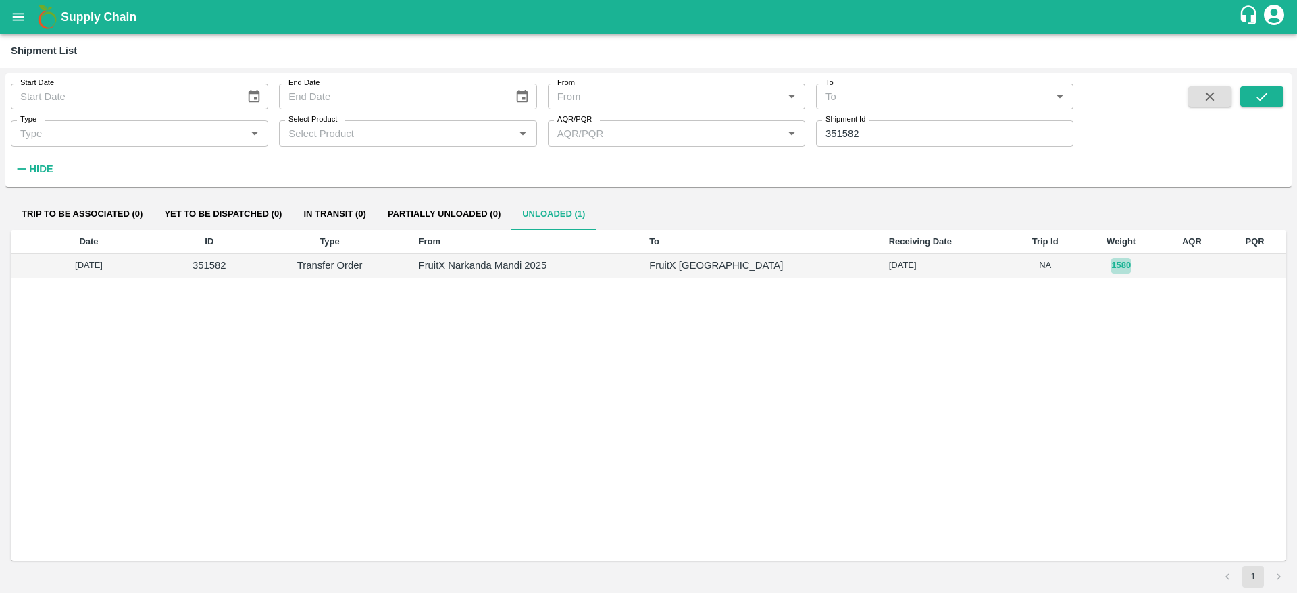
click at [1111, 261] on button "1580" at bounding box center [1121, 266] width 20 height 16
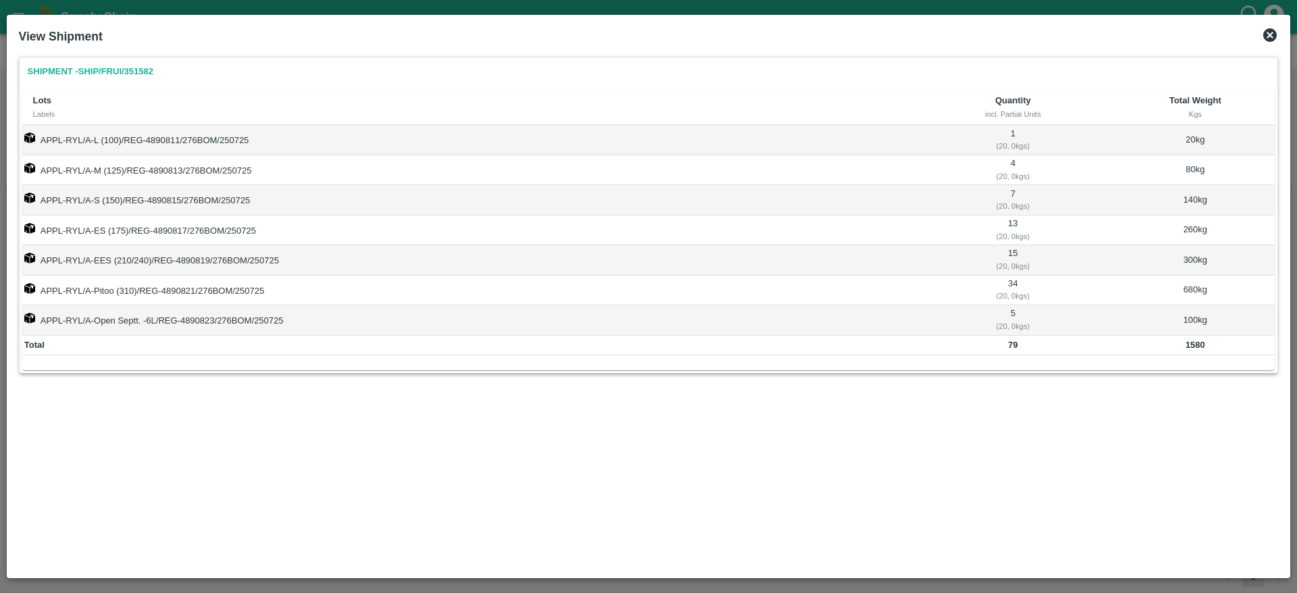
click at [1270, 41] on icon at bounding box center [1270, 35] width 14 height 14
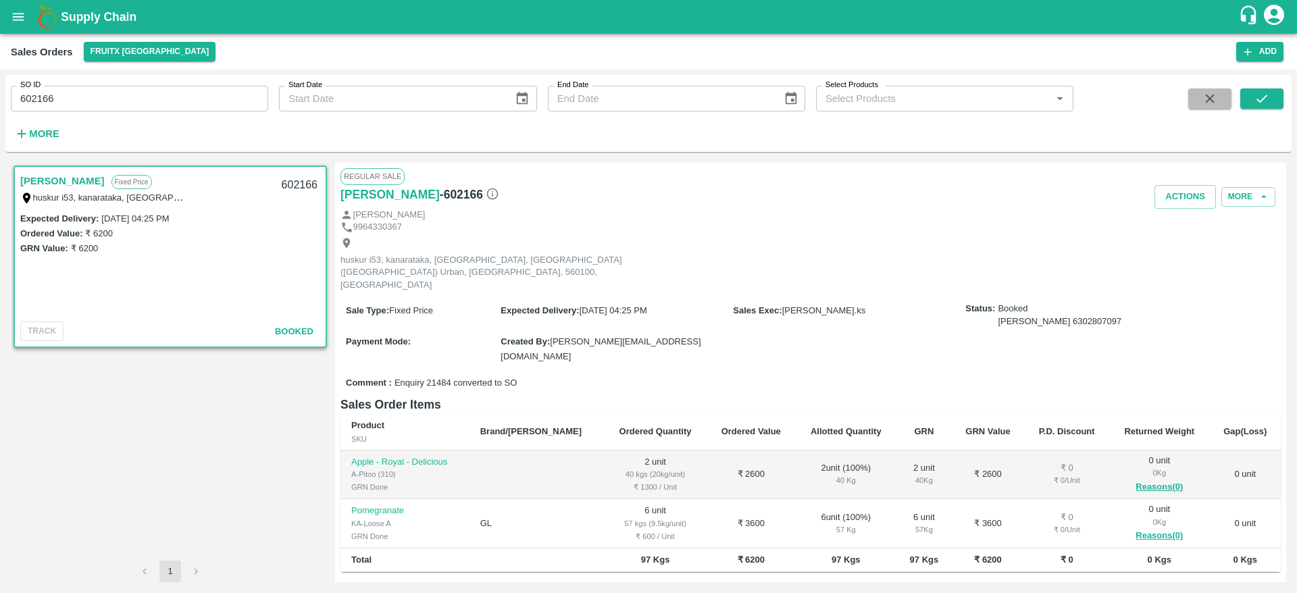
click at [1206, 94] on icon "button" at bounding box center [1210, 98] width 15 height 15
